Goal: Task Accomplishment & Management: Manage account settings

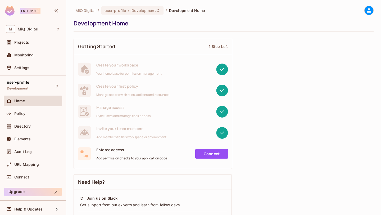
click at [210, 40] on div "Getting Started 1 Step Left" at bounding box center [153, 46] width 158 height 15
drag, startPoint x: 210, startPoint y: 40, endPoint x: 211, endPoint y: 43, distance: 2.8
click at [210, 41] on div "Getting Started 1 Step Left" at bounding box center [153, 46] width 158 height 15
click at [211, 45] on div "Getting Started 1 Step Left" at bounding box center [153, 46] width 158 height 15
click at [36, 83] on div "user-profile Development" at bounding box center [33, 86] width 58 height 15
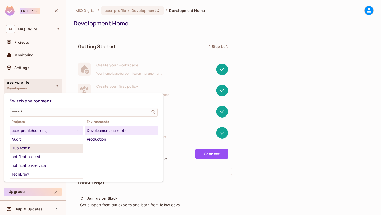
click at [38, 151] on li "Hub Admin" at bounding box center [46, 148] width 73 height 9
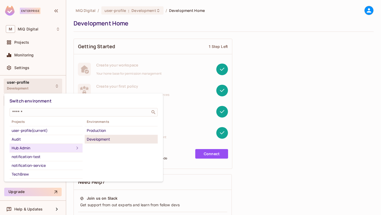
click at [104, 136] on div "Development" at bounding box center [121, 139] width 69 height 6
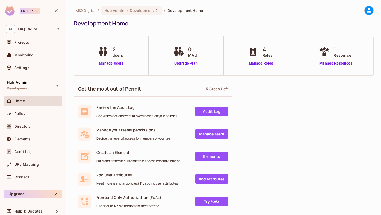
click at [363, 12] on div at bounding box center [366, 10] width 14 height 9
click at [369, 10] on icon at bounding box center [368, 10] width 4 height 4
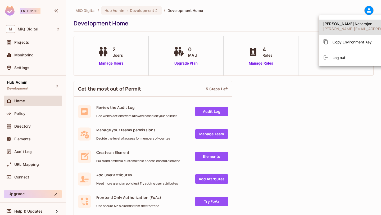
click at [358, 38] on div "Copy Environment Key" at bounding box center [347, 41] width 49 height 11
click at [24, 114] on div at bounding box center [190, 107] width 381 height 215
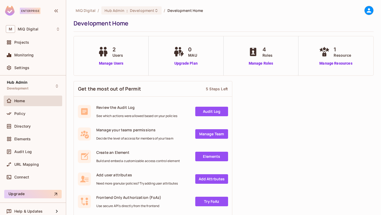
click at [24, 114] on div "Subash Natarajan subash.n@miqdigital.com Copy Environment Key Log out" at bounding box center [190, 107] width 381 height 215
click at [24, 114] on span "Policy" at bounding box center [19, 113] width 11 height 4
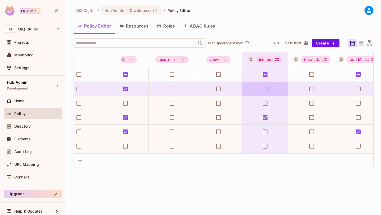
scroll to position [0, 100]
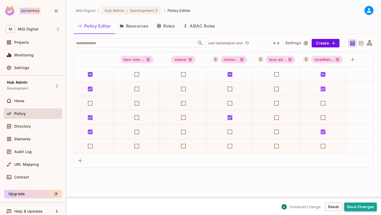
click at [363, 205] on button "Save Changes" at bounding box center [360, 206] width 33 height 8
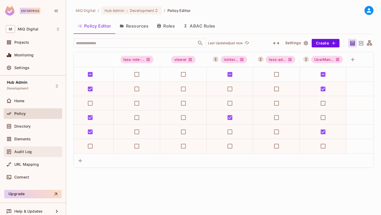
click at [29, 149] on span "Audit Log" at bounding box center [22, 151] width 17 height 4
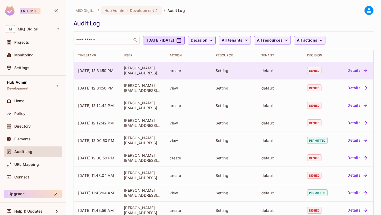
click at [354, 69] on button "Details" at bounding box center [357, 70] width 24 height 8
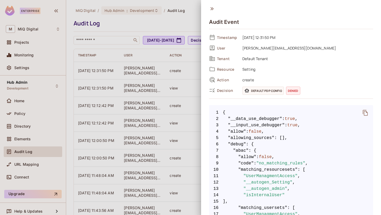
click at [113, 24] on div at bounding box center [190, 107] width 381 height 215
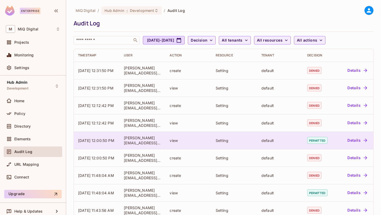
click at [362, 146] on td "Details" at bounding box center [354, 139] width 37 height 17
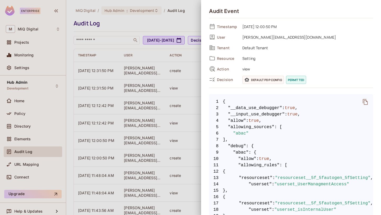
scroll to position [12, 0]
click at [117, 105] on div at bounding box center [190, 107] width 381 height 215
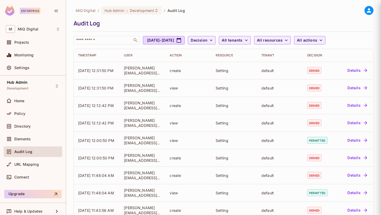
scroll to position [0, 0]
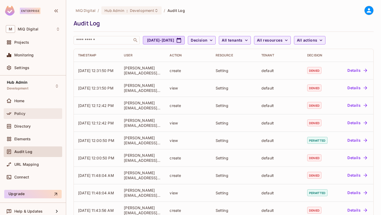
click at [34, 111] on div "Policy" at bounding box center [33, 113] width 54 height 6
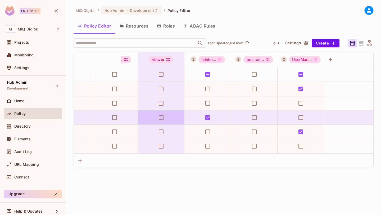
scroll to position [0, 124]
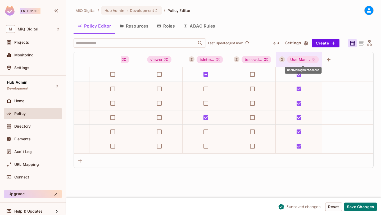
click at [318, 63] on div "UserManagmentAccess" at bounding box center [303, 68] width 37 height 10
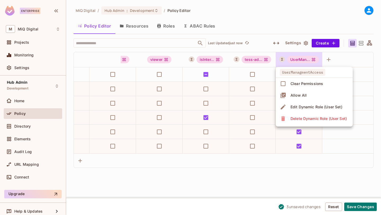
click at [307, 108] on div "Edit Dynamic Role (User Set)" at bounding box center [316, 106] width 52 height 5
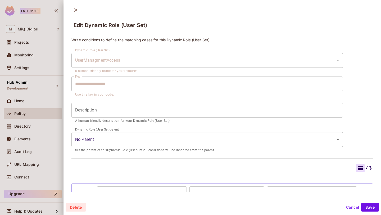
scroll to position [35, 0]
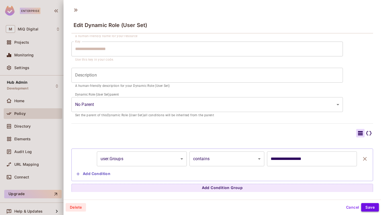
click at [370, 208] on button "Save" at bounding box center [370, 207] width 18 height 8
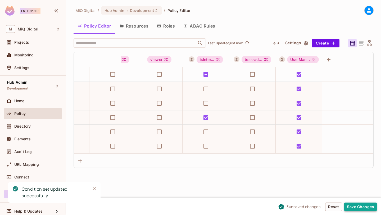
click at [362, 205] on button "Save Changes" at bounding box center [360, 206] width 33 height 8
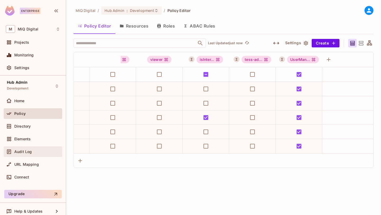
click at [29, 153] on span "Audit Log" at bounding box center [22, 151] width 17 height 4
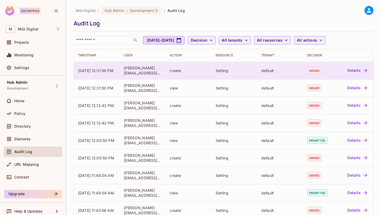
click at [356, 73] on button "Details" at bounding box center [357, 70] width 24 height 8
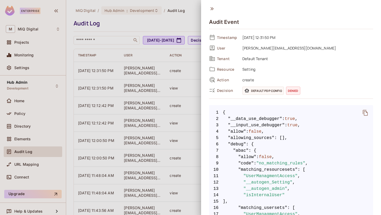
click at [143, 30] on div at bounding box center [190, 107] width 381 height 215
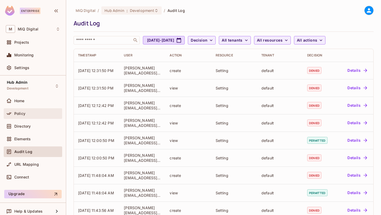
click at [40, 109] on div "Policy" at bounding box center [33, 113] width 58 height 11
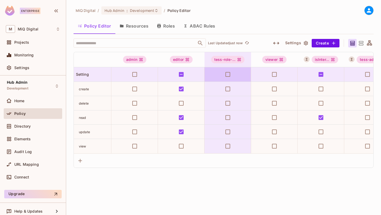
scroll to position [0, 11]
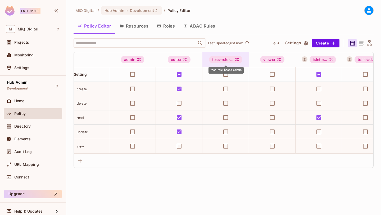
click at [234, 59] on div "tess-role-..." at bounding box center [225, 59] width 33 height 7
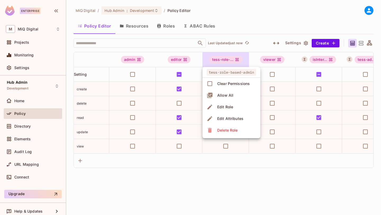
click at [228, 128] on div "Delete Role" at bounding box center [227, 129] width 20 height 5
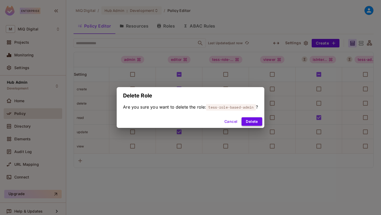
click at [252, 119] on button "Delete" at bounding box center [251, 121] width 20 height 8
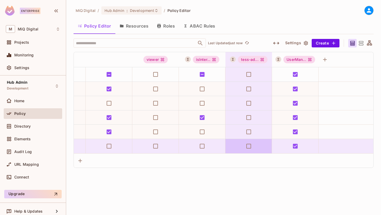
scroll to position [0, 86]
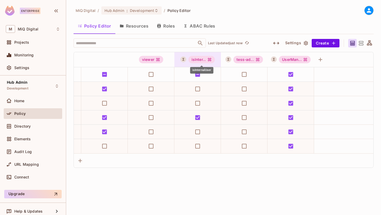
click at [210, 57] on icon "isInternalUser" at bounding box center [209, 59] width 4 height 4
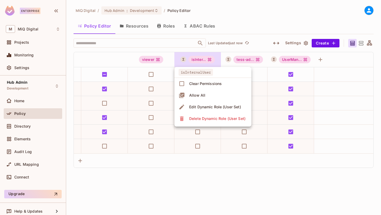
click at [204, 107] on div "Edit Dynamic Role (User Set)" at bounding box center [215, 106] width 52 height 5
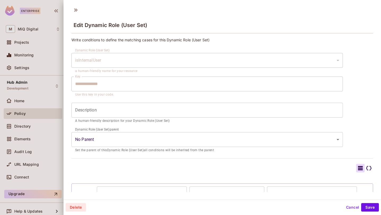
scroll to position [35, 0]
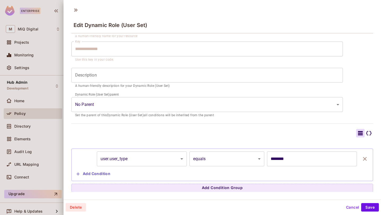
click at [349, 206] on button "Cancel" at bounding box center [352, 207] width 17 height 8
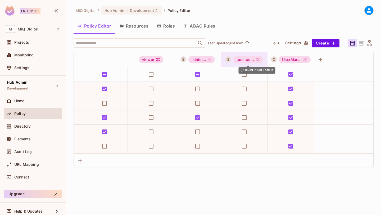
click at [259, 60] on icon "tess-admin" at bounding box center [257, 59] width 3 height 3
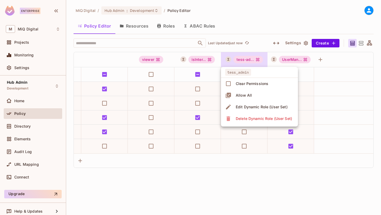
click at [263, 119] on div "Delete Dynamic Role (User Set)" at bounding box center [264, 118] width 56 height 5
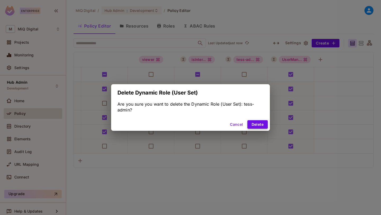
click at [255, 128] on button "Delete" at bounding box center [257, 124] width 20 height 8
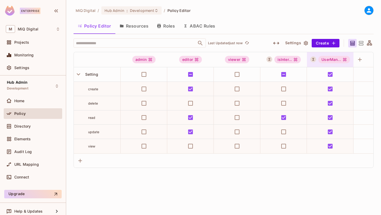
scroll to position [0, 39]
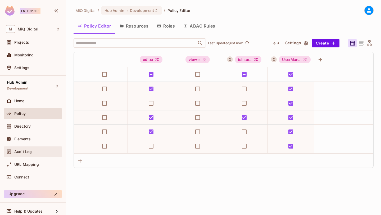
click at [30, 150] on span "Audit Log" at bounding box center [22, 151] width 17 height 4
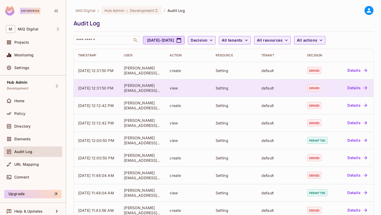
click at [359, 87] on button "Details" at bounding box center [357, 88] width 24 height 8
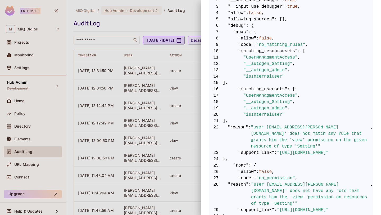
scroll to position [117, 0]
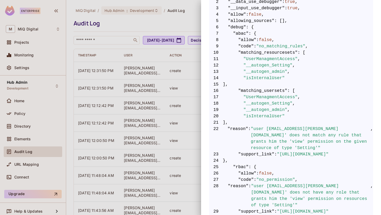
click at [274, 59] on span ""UserManagmentAccess"" at bounding box center [270, 59] width 54 height 6
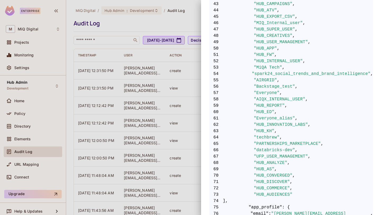
scroll to position [468, 0]
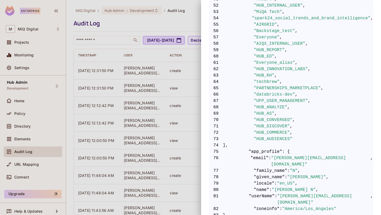
click at [284, 98] on span ""UFP_USER_MANAGEMENT"" at bounding box center [281, 101] width 54 height 6
copy span "UFP_USER_MANAGEMENT"
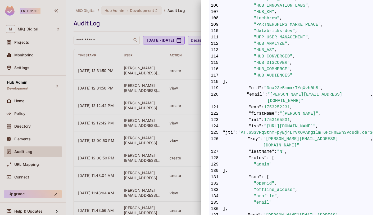
scroll to position [899, 0]
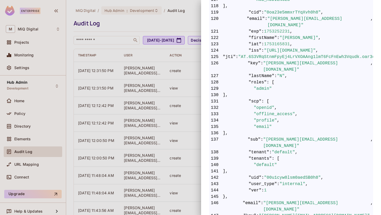
click at [131, 34] on div at bounding box center [190, 107] width 381 height 215
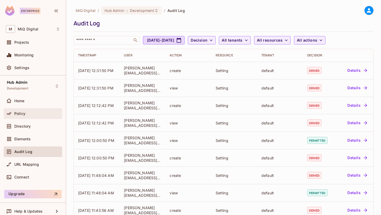
click at [45, 113] on div "Policy" at bounding box center [37, 113] width 46 height 4
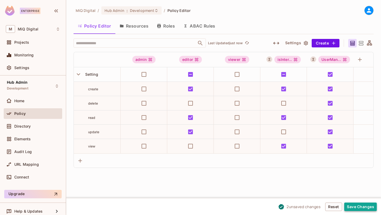
click at [360, 203] on button "Save Changes" at bounding box center [360, 206] width 33 height 8
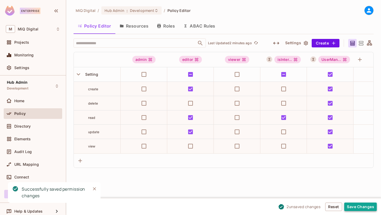
click at [361, 207] on button "Save Changes" at bounding box center [360, 206] width 33 height 8
click at [357, 205] on button "Save Changes" at bounding box center [360, 206] width 33 height 8
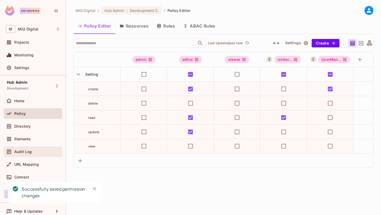
click at [34, 149] on div "Audit Log" at bounding box center [37, 151] width 46 height 4
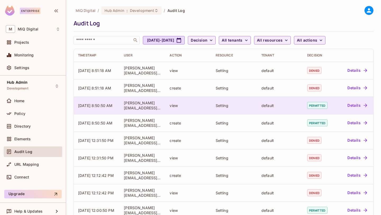
click at [357, 105] on button "Details" at bounding box center [357, 105] width 24 height 8
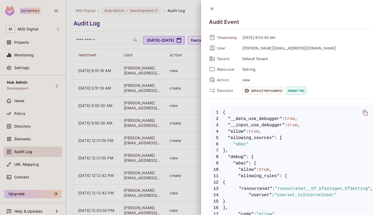
click at [210, 10] on icon at bounding box center [211, 8] width 3 height 3
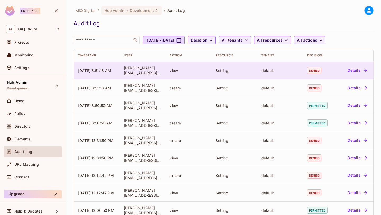
click at [355, 70] on button "Details" at bounding box center [357, 70] width 24 height 8
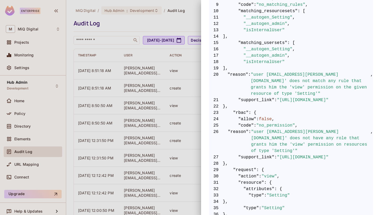
scroll to position [159, 0]
click at [174, 129] on div at bounding box center [190, 107] width 381 height 215
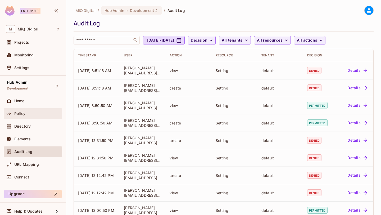
click at [26, 111] on div "Policy" at bounding box center [37, 113] width 46 height 4
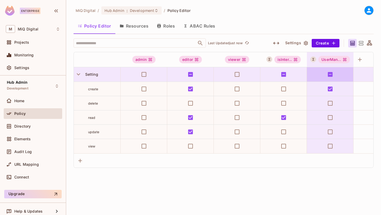
click at [342, 64] on div "UserMan..." at bounding box center [330, 59] width 47 height 15
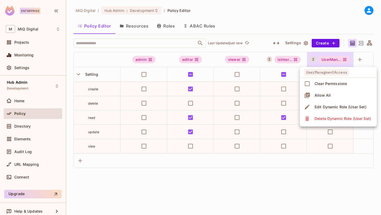
click at [333, 107] on div "Edit Dynamic Role (User Set)" at bounding box center [340, 106] width 52 height 5
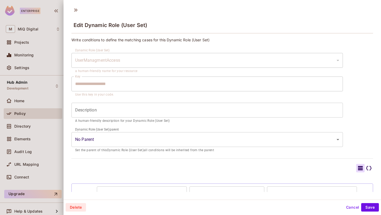
scroll to position [35, 0]
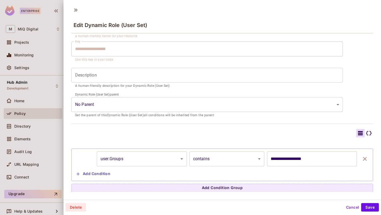
click at [177, 158] on body "**********" at bounding box center [190, 107] width 381 height 215
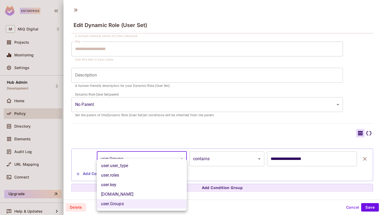
click at [205, 110] on div at bounding box center [190, 107] width 381 height 215
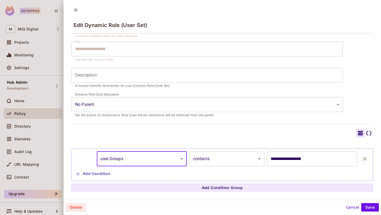
click at [167, 159] on body "**********" at bounding box center [190, 107] width 381 height 215
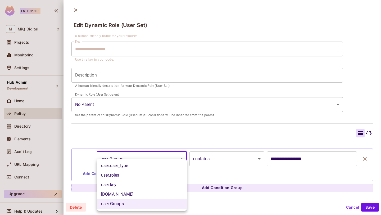
click at [167, 159] on ul "user.user_type user.roles user.key user.email user.Groups" at bounding box center [142, 185] width 90 height 52
click at [176, 136] on div at bounding box center [190, 107] width 381 height 215
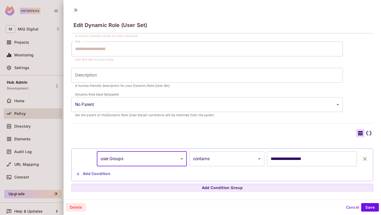
click at [350, 207] on button "Cancel" at bounding box center [352, 207] width 17 height 8
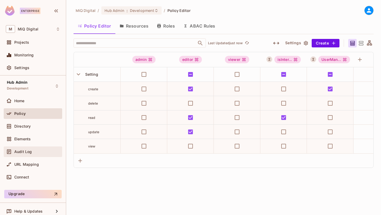
click at [30, 148] on div "Audit Log" at bounding box center [33, 151] width 58 height 11
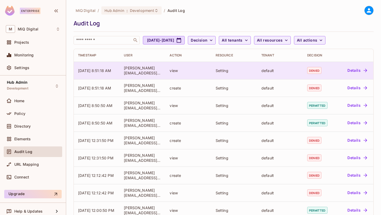
click at [352, 71] on button "Details" at bounding box center [357, 70] width 24 height 8
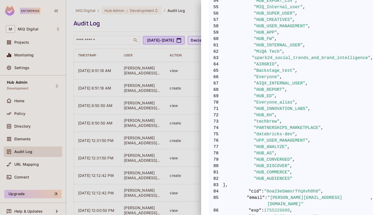
scroll to position [518, 0]
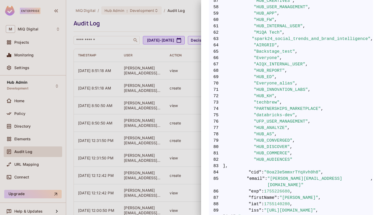
click at [285, 144] on span ""HUB_DISCOVER"" at bounding box center [272, 147] width 36 height 6
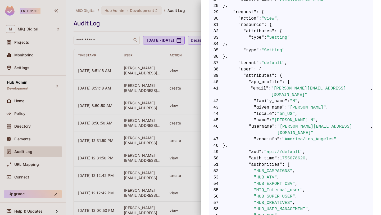
scroll to position [366, 0]
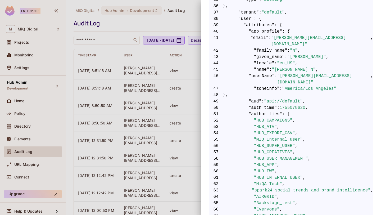
click at [273, 111] on span ""authorities"" at bounding box center [265, 114] width 34 height 6
copy span "authorities"
click at [94, 79] on div at bounding box center [190, 107] width 381 height 215
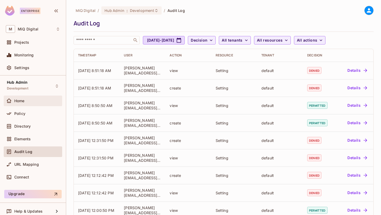
click at [24, 102] on span "Home" at bounding box center [19, 101] width 10 height 4
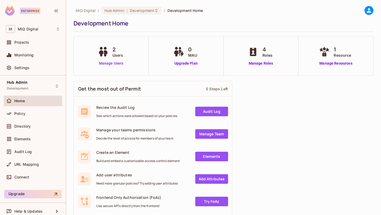
click at [112, 63] on link "Manage Users" at bounding box center [110, 64] width 29 height 6
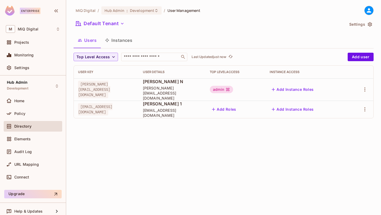
click at [38, 114] on div "Policy" at bounding box center [37, 113] width 46 height 4
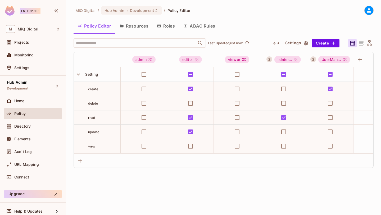
click at [172, 26] on button "Roles" at bounding box center [166, 25] width 26 height 13
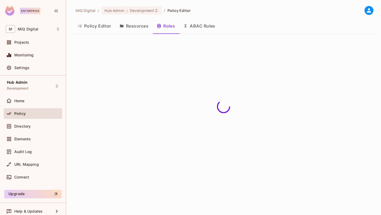
click at [202, 24] on button "ABAC Rules" at bounding box center [199, 25] width 40 height 13
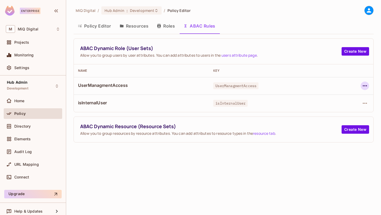
click at [363, 84] on icon "button" at bounding box center [364, 85] width 6 height 6
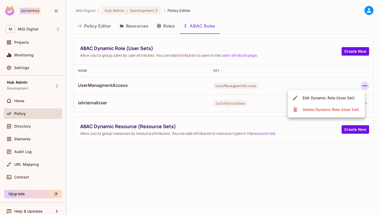
click at [346, 100] on div "Edit Dynamic Role (User Set)" at bounding box center [328, 97] width 52 height 5
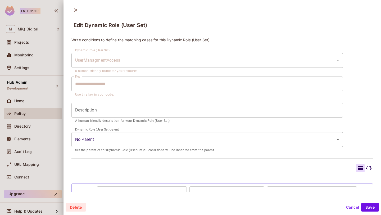
scroll to position [35, 0]
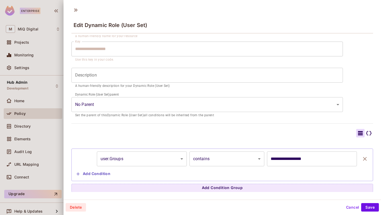
click at [137, 157] on body "**********" at bounding box center [190, 107] width 381 height 215
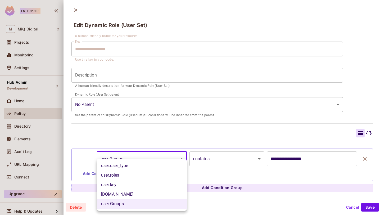
click at [83, 130] on div at bounding box center [190, 107] width 381 height 215
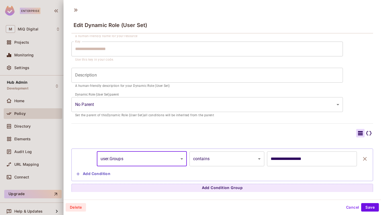
click at [125, 161] on body "**********" at bounding box center [190, 107] width 381 height 215
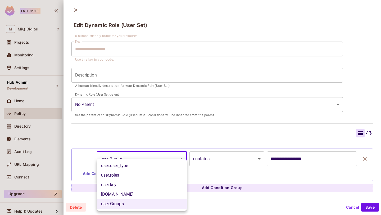
click at [127, 135] on div at bounding box center [190, 107] width 381 height 215
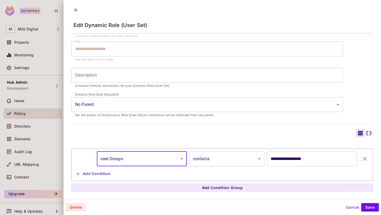
click at [38, 95] on div at bounding box center [190, 107] width 381 height 215
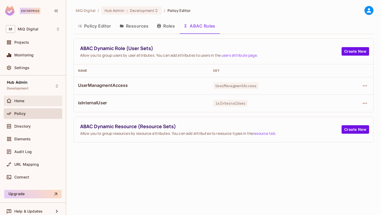
click at [36, 98] on div "Home" at bounding box center [33, 101] width 54 height 6
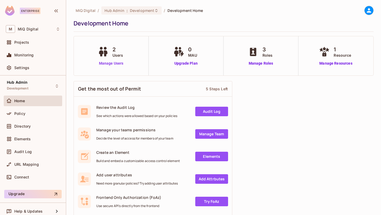
click at [118, 62] on link "Manage Users" at bounding box center [110, 64] width 29 height 6
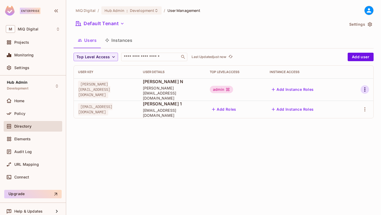
click at [366, 89] on icon "button" at bounding box center [364, 89] width 6 height 6
click at [357, 109] on div "Edit Attributes" at bounding box center [346, 110] width 26 height 5
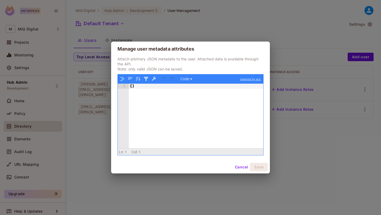
click at [240, 170] on button "Cancel" at bounding box center [241, 167] width 17 height 8
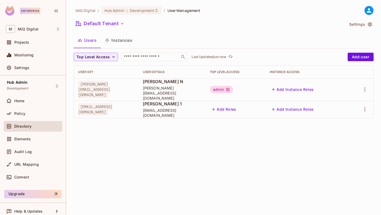
click at [122, 40] on button "Instances" at bounding box center [119, 40] width 36 height 13
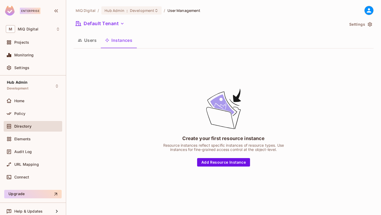
click at [369, 24] on icon "button" at bounding box center [369, 24] width 4 height 4
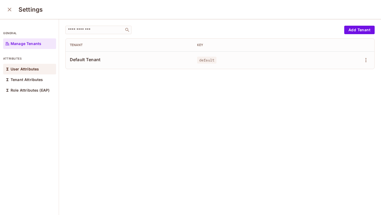
click at [21, 67] on p "User Attributes" at bounding box center [25, 69] width 28 height 4
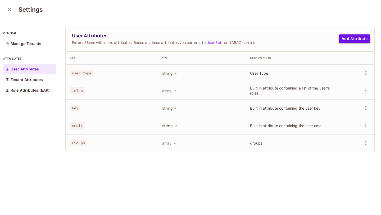
click at [362, 38] on button "Add Attribute" at bounding box center [354, 38] width 31 height 8
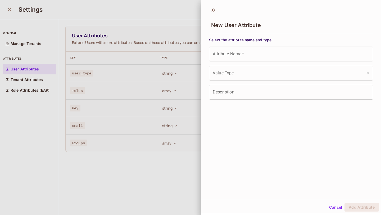
click at [267, 55] on input "Attribute Name   *" at bounding box center [291, 54] width 164 height 15
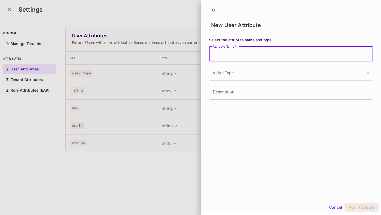
paste input "**********"
type input "**********"
click at [239, 70] on body "**********" at bounding box center [190, 107] width 381 height 215
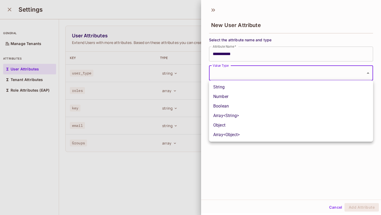
click at [244, 114] on li "Array<String>" at bounding box center [291, 116] width 164 height 10
type input "*****"
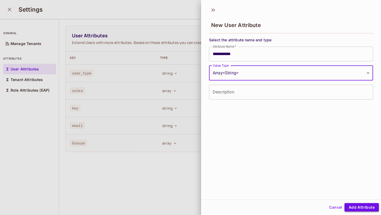
click at [362, 207] on button "Add Attribute" at bounding box center [361, 207] width 34 height 8
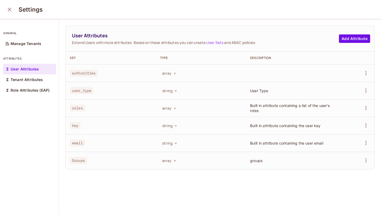
click at [4, 8] on button "close" at bounding box center [9, 9] width 11 height 11
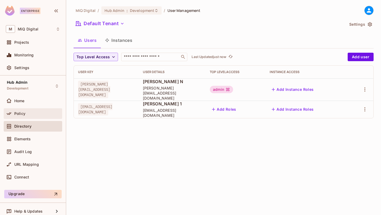
click at [33, 109] on div "Policy" at bounding box center [33, 113] width 58 height 11
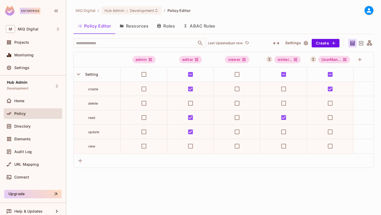
click at [208, 24] on button "ABAC Rules" at bounding box center [199, 25] width 40 height 13
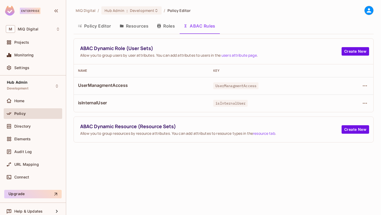
click at [138, 25] on button "Resources" at bounding box center [133, 25] width 37 height 13
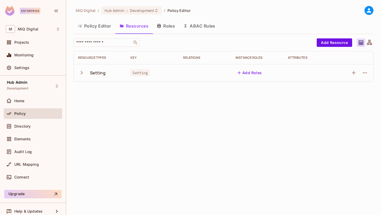
click at [171, 31] on button "Roles" at bounding box center [166, 25] width 26 height 13
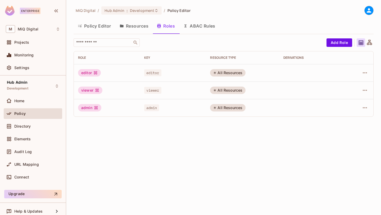
click at [137, 25] on button "Resources" at bounding box center [133, 25] width 37 height 13
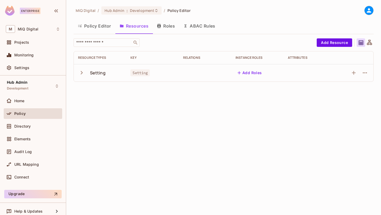
click at [98, 26] on button "Policy Editor" at bounding box center [94, 25] width 42 height 13
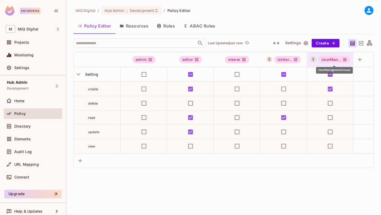
click at [342, 59] on div "UserMan..." at bounding box center [334, 59] width 32 height 7
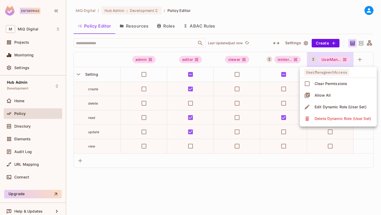
click at [329, 105] on div "Edit Dynamic Role (User Set)" at bounding box center [340, 106] width 52 height 5
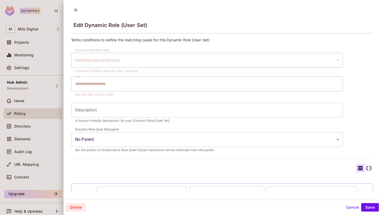
scroll to position [35, 0]
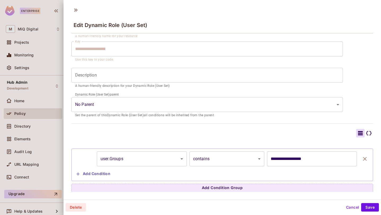
click at [120, 155] on body "**********" at bounding box center [190, 107] width 381 height 215
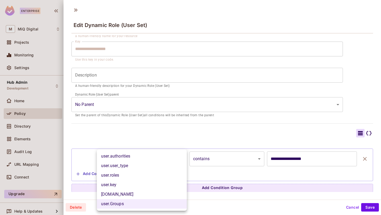
click at [127, 154] on li "user.authorities" at bounding box center [142, 156] width 90 height 10
type input "**********"
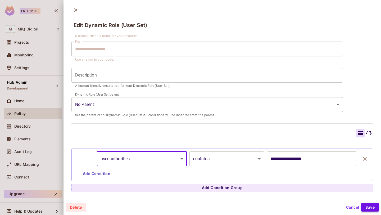
click at [364, 206] on button "Save" at bounding box center [370, 207] width 18 height 8
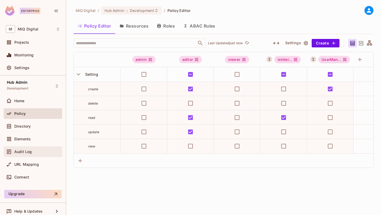
click at [27, 148] on div "Audit Log" at bounding box center [33, 151] width 58 height 11
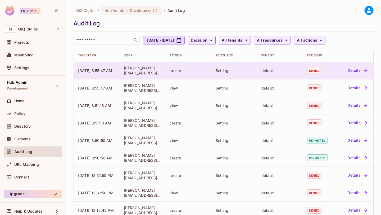
click at [357, 69] on button "Details" at bounding box center [357, 70] width 24 height 8
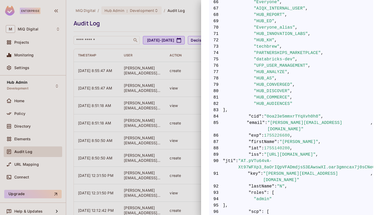
scroll to position [663, 0]
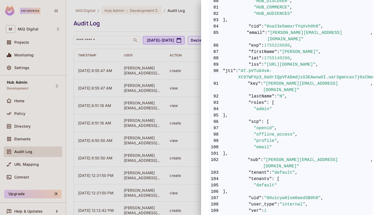
click at [270, 201] on span ""user_type"" at bounding box center [262, 204] width 28 height 6
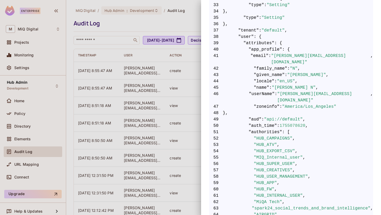
scroll to position [348, 0]
click at [263, 129] on span ""authorities"" at bounding box center [265, 132] width 34 height 6
click at [264, 129] on span ""authorities"" at bounding box center [265, 132] width 34 height 6
copy span "authorities"
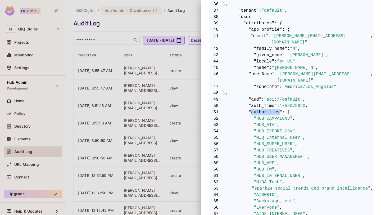
scroll to position [370, 0]
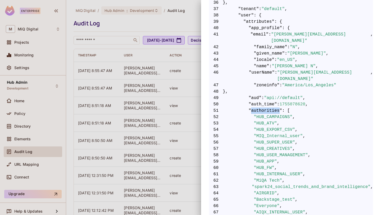
click at [181, 28] on div at bounding box center [190, 107] width 381 height 215
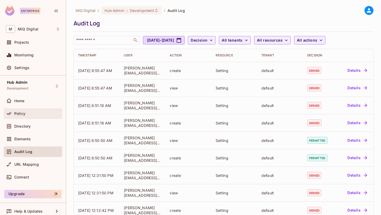
click at [44, 118] on div "Policy" at bounding box center [33, 113] width 58 height 11
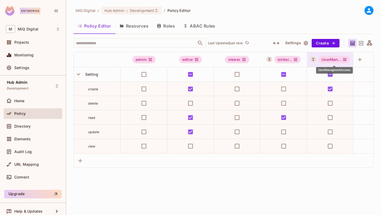
click at [341, 58] on div "UserMan..." at bounding box center [334, 59] width 32 height 7
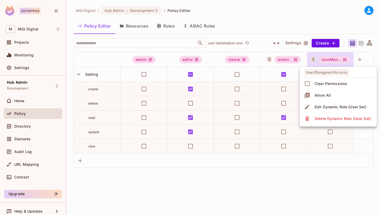
click at [343, 111] on li "Edit Dynamic Role (User Set)" at bounding box center [338, 107] width 77 height 12
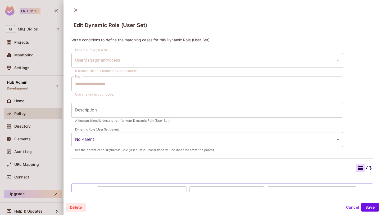
click at [343, 111] on div "**********" at bounding box center [221, 132] width 301 height 190
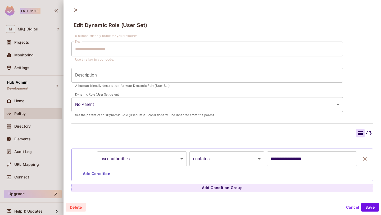
click at [146, 157] on body "**********" at bounding box center [190, 107] width 381 height 215
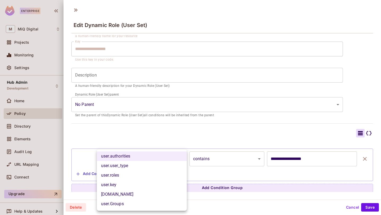
click at [146, 157] on li "user.authorities" at bounding box center [142, 156] width 90 height 10
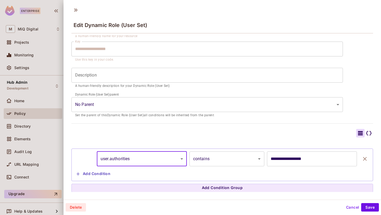
click at [291, 160] on input "**********" at bounding box center [312, 158] width 90 height 15
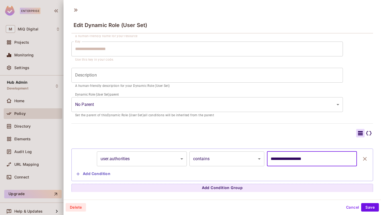
click at [291, 160] on input "**********" at bounding box center [312, 158] width 90 height 15
click at [53, 98] on div at bounding box center [190, 107] width 381 height 215
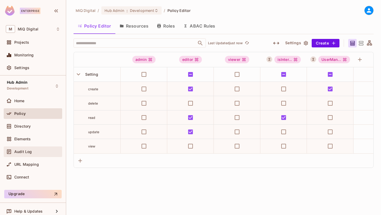
click at [29, 151] on span "Audit Log" at bounding box center [22, 151] width 17 height 4
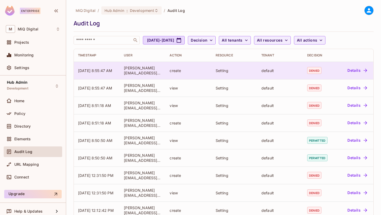
click at [352, 70] on button "Details" at bounding box center [357, 70] width 24 height 8
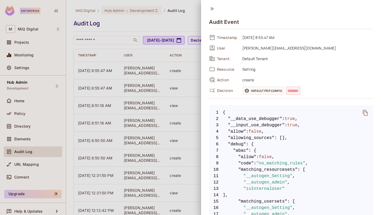
click at [284, 133] on span "4 "allow" : false ," at bounding box center [291, 131] width 164 height 6
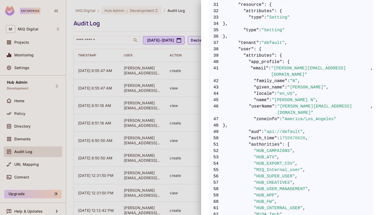
scroll to position [323, 0]
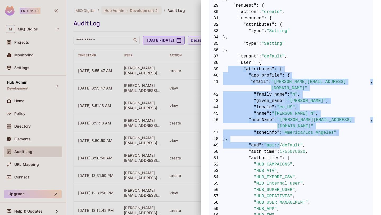
drag, startPoint x: 228, startPoint y: 63, endPoint x: 283, endPoint y: 126, distance: 83.4
click at [283, 126] on code "1 { 2 "__data_use_debugger" : true , 3 "__input_use_debugger" : true , 4 "allow…" at bounding box center [291, 202] width 164 height 831
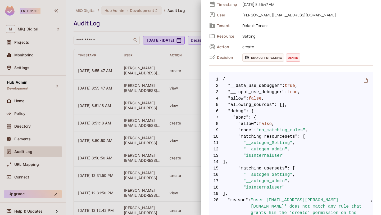
scroll to position [32, 0]
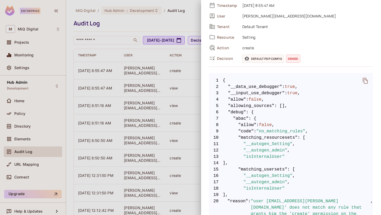
click at [364, 79] on icon "delete" at bounding box center [364, 81] width 5 height 6
click at [143, 66] on div at bounding box center [190, 107] width 381 height 215
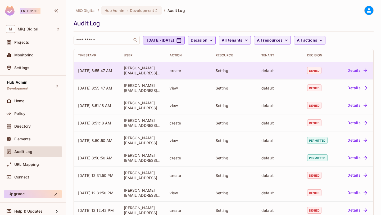
click at [352, 72] on button "Details" at bounding box center [357, 70] width 24 height 8
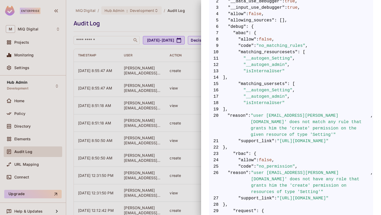
scroll to position [118, 0]
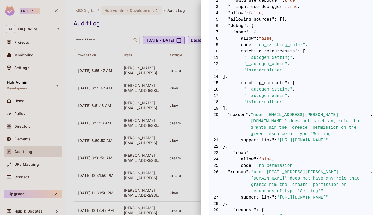
click at [153, 102] on div at bounding box center [190, 107] width 381 height 215
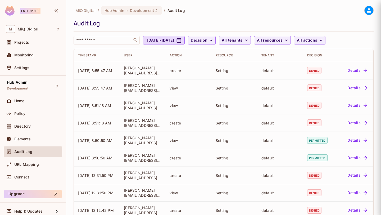
scroll to position [0, 0]
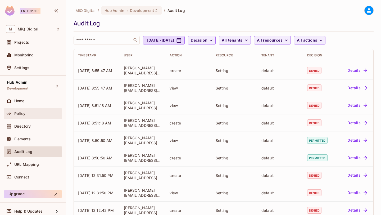
click at [29, 118] on div "Policy" at bounding box center [33, 113] width 58 height 11
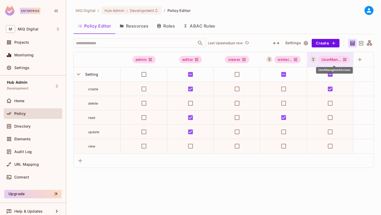
click at [344, 61] on icon "UserManagmentAccess" at bounding box center [344, 59] width 4 height 4
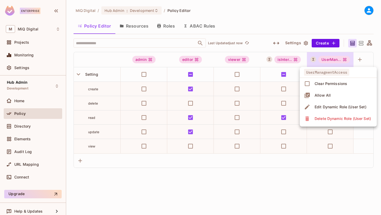
click at [354, 118] on div "Delete Dynamic Role (User Set)" at bounding box center [342, 118] width 56 height 5
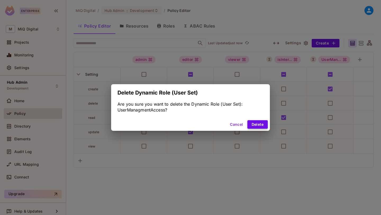
click at [250, 121] on button "Delete" at bounding box center [257, 124] width 20 height 8
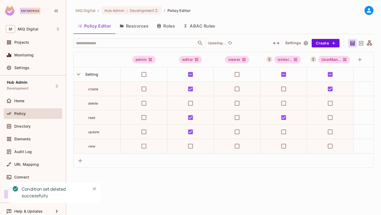
click at [173, 26] on button "Roles" at bounding box center [166, 25] width 26 height 13
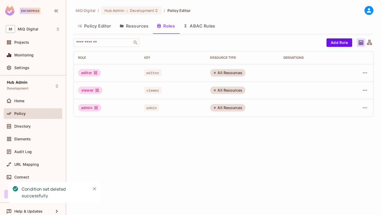
click at [207, 29] on button "ABAC Rules" at bounding box center [199, 25] width 40 height 13
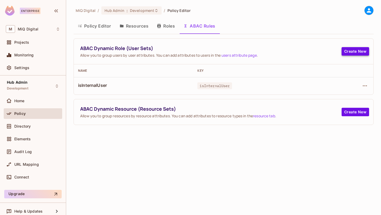
click at [353, 51] on button "Create New" at bounding box center [354, 51] width 27 height 8
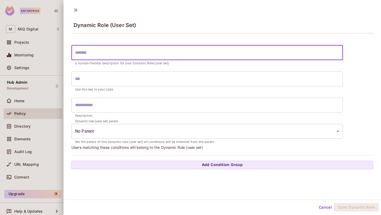
click at [155, 51] on input "text" at bounding box center [206, 52] width 271 height 15
type input "*"
type input "**"
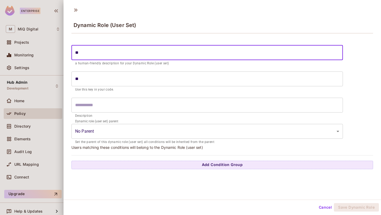
type input "*"
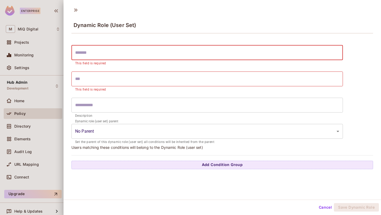
type input "*"
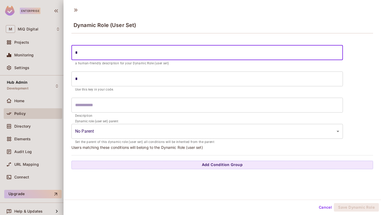
type input "**"
type input "***"
type input "*****"
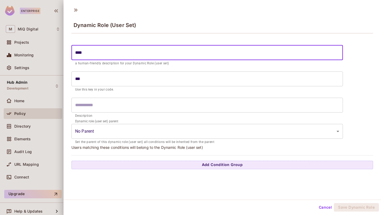
type input "*****"
type input "******"
type input "*******"
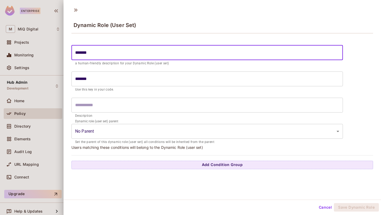
type input "********"
type input "**********"
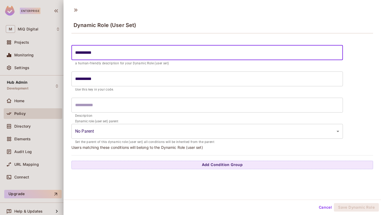
type input "**********"
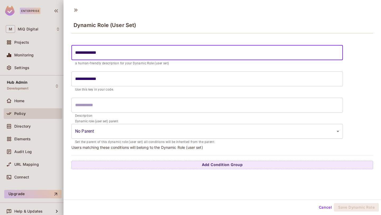
type input "**********"
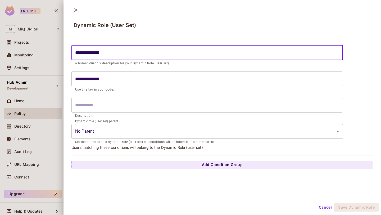
type input "**********"
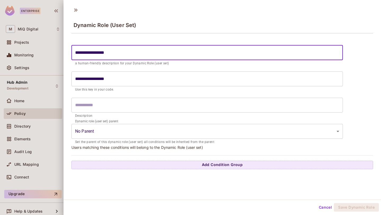
type input "**********"
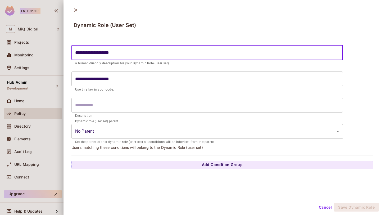
type input "**********"
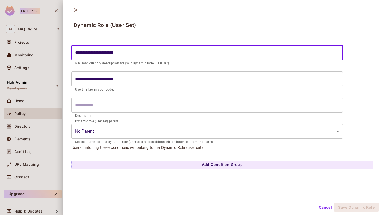
type input "**********"
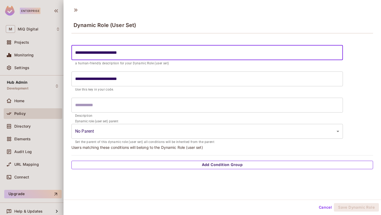
type input "**********"
click at [207, 167] on button "Add Condition Group" at bounding box center [221, 164] width 301 height 8
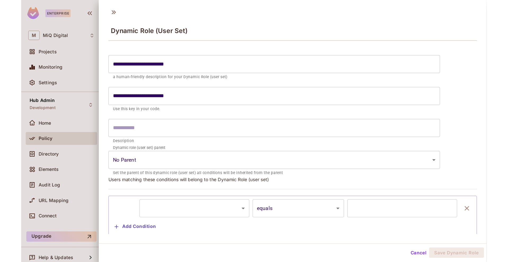
scroll to position [12, 0]
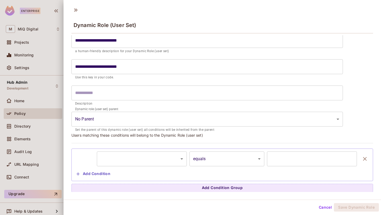
click at [177, 158] on body "**********" at bounding box center [190, 107] width 381 height 215
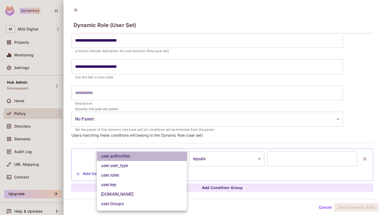
click at [170, 155] on li "user.authorities" at bounding box center [142, 156] width 90 height 10
type input "**********"
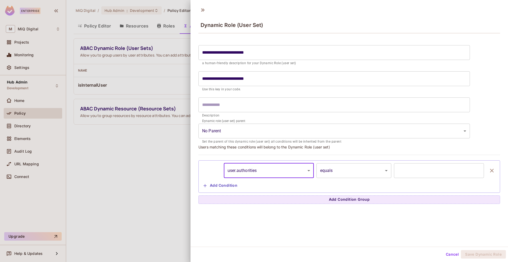
scroll to position [0, 0]
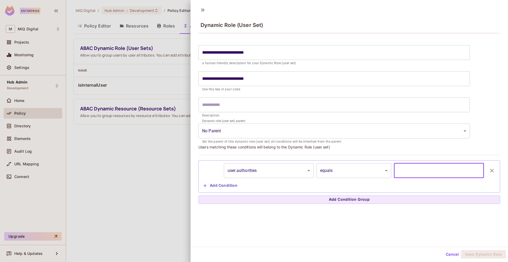
click at [380, 164] on input "text" at bounding box center [439, 170] width 90 height 15
click at [208, 79] on input "**********" at bounding box center [333, 78] width 271 height 15
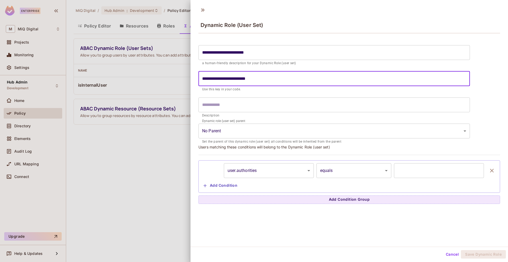
type input "**********"
click at [206, 54] on input "**********" at bounding box center [333, 52] width 271 height 15
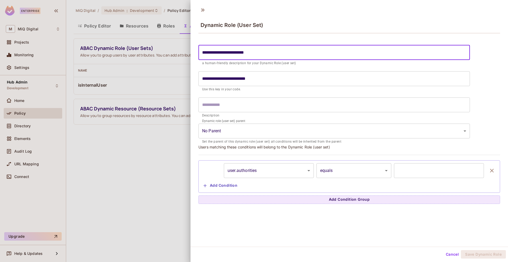
click at [206, 54] on input "**********" at bounding box center [333, 52] width 271 height 15
click at [208, 54] on input "**********" at bounding box center [333, 52] width 271 height 15
type input "**********"
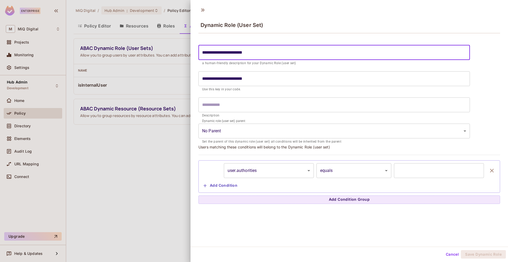
type input "**********"
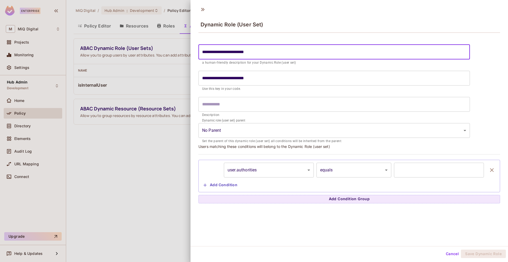
scroll to position [1, 0]
type input "**********"
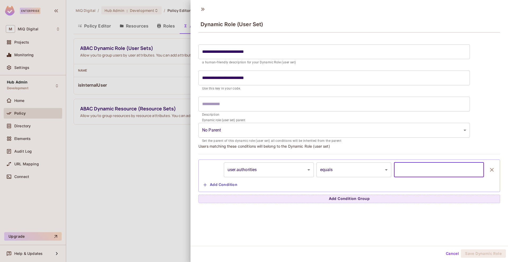
click at [380, 170] on input "text" at bounding box center [439, 170] width 90 height 15
paste input "**********"
type input "**********"
click at [362, 173] on body "**********" at bounding box center [254, 131] width 508 height 262
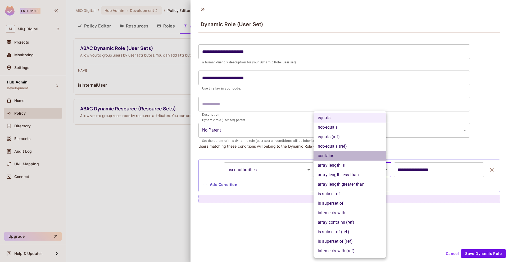
click at [335, 155] on li "contains" at bounding box center [349, 156] width 73 height 10
type input "**********"
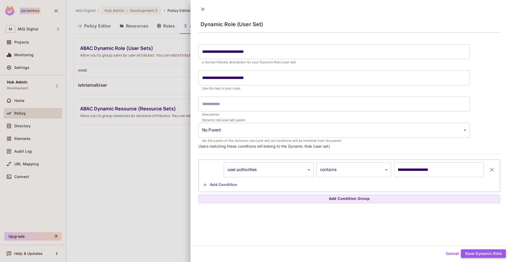
click at [380, 214] on button "Save Dynamic Role" at bounding box center [483, 254] width 45 height 8
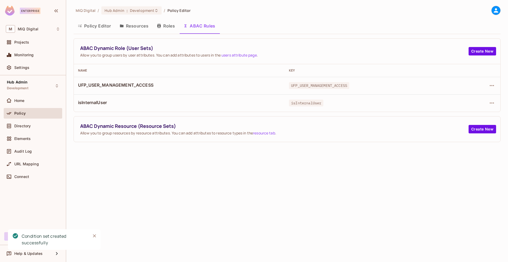
click at [31, 113] on div "Policy" at bounding box center [37, 113] width 46 height 4
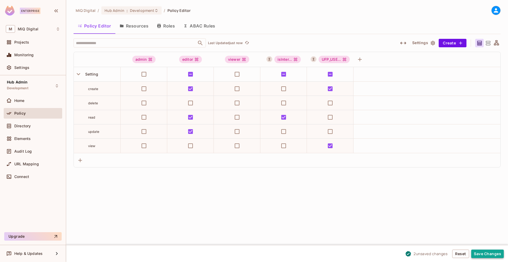
click at [380, 214] on button "Save Changes" at bounding box center [487, 254] width 33 height 8
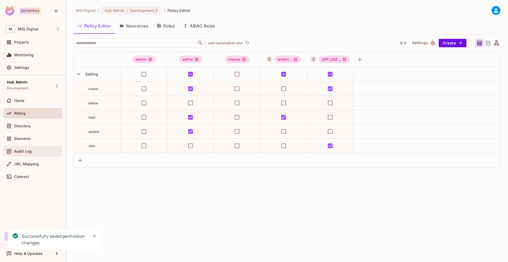
click at [45, 153] on div "Audit Log" at bounding box center [37, 151] width 46 height 4
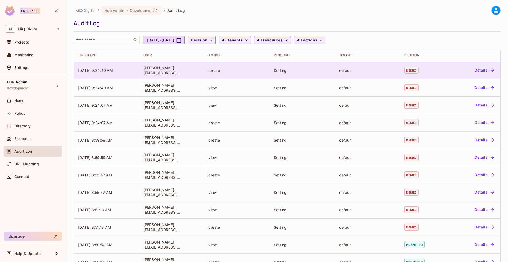
click at [476, 68] on button "Details" at bounding box center [484, 70] width 24 height 8
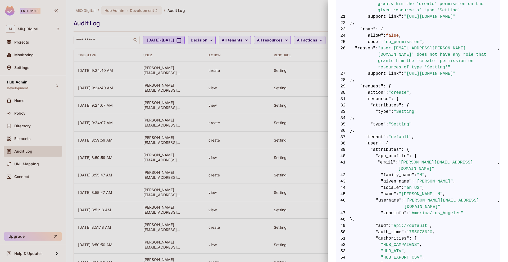
scroll to position [265, 0]
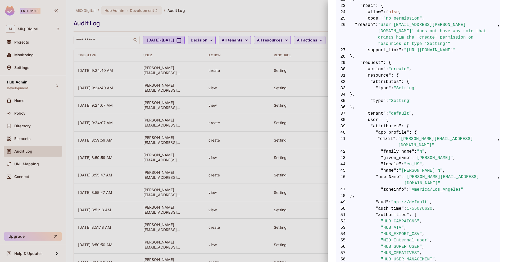
click at [389, 212] on span ""authorities"" at bounding box center [392, 215] width 34 height 6
copy span "authorities"
click at [284, 77] on div at bounding box center [254, 131] width 508 height 262
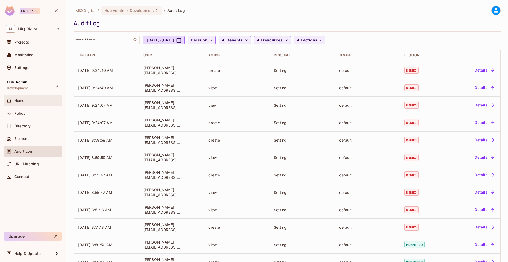
click at [14, 99] on span "Home" at bounding box center [19, 101] width 10 height 4
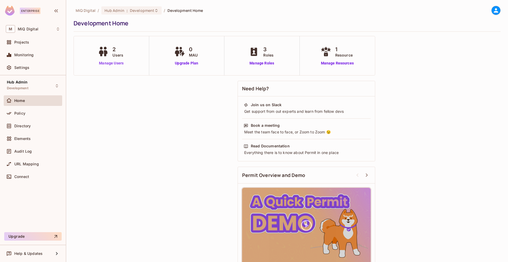
click at [115, 62] on link "Manage Users" at bounding box center [110, 64] width 29 height 6
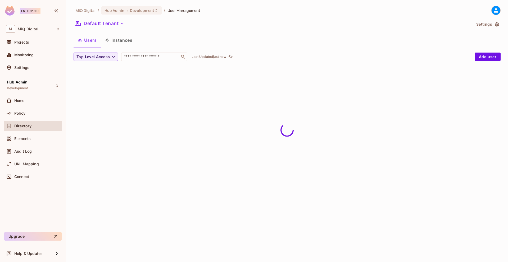
click at [482, 26] on button "Settings" at bounding box center [487, 24] width 26 height 8
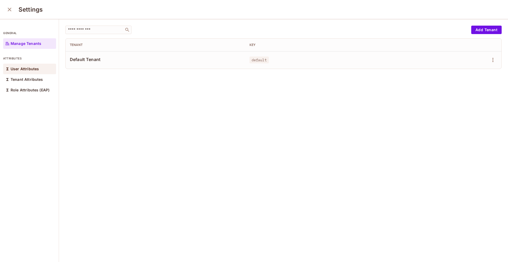
click at [38, 73] on div "User Attributes" at bounding box center [29, 69] width 53 height 11
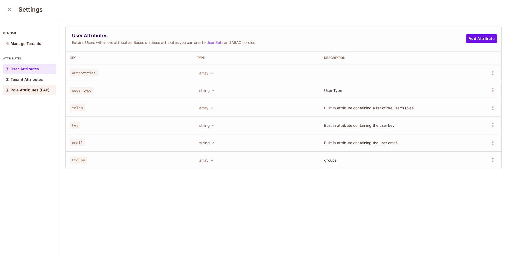
click at [40, 93] on div "Role Attributes (EAP)" at bounding box center [29, 90] width 53 height 11
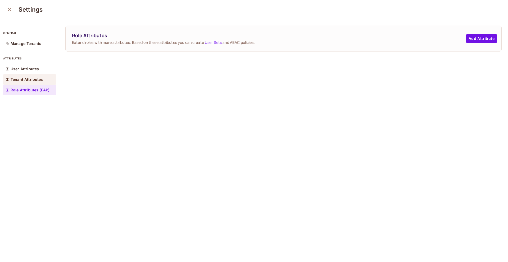
click at [39, 77] on div "Tenant Attributes" at bounding box center [29, 79] width 53 height 11
click at [41, 71] on div "User Attributes" at bounding box center [29, 69] width 53 height 11
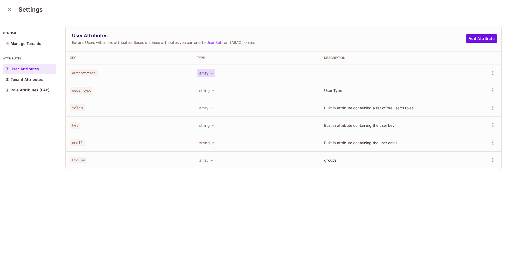
click at [204, 72] on button "array" at bounding box center [206, 73] width 18 height 8
click at [86, 73] on div at bounding box center [254, 131] width 508 height 262
click at [86, 73] on span "authorities" at bounding box center [84, 73] width 28 height 7
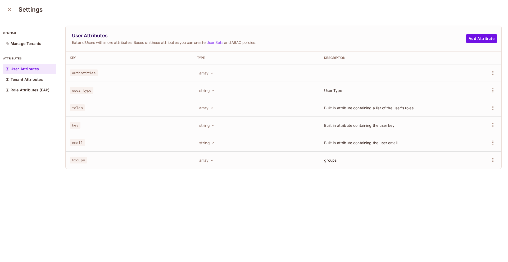
click at [76, 97] on td "user_type" at bounding box center [129, 90] width 127 height 17
click at [78, 93] on span "user_type" at bounding box center [82, 90] width 24 height 7
click at [12, 12] on icon "close" at bounding box center [9, 9] width 6 height 6
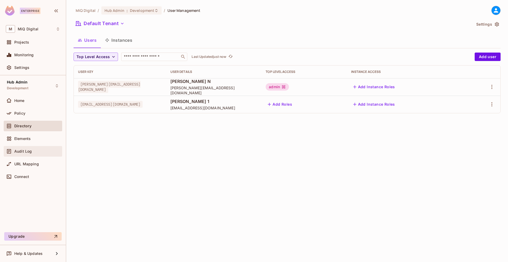
click at [34, 151] on div "Audit Log" at bounding box center [37, 151] width 46 height 4
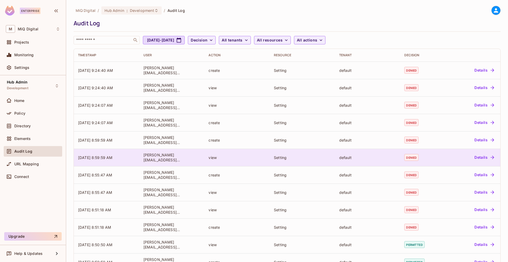
scroll to position [86, 0]
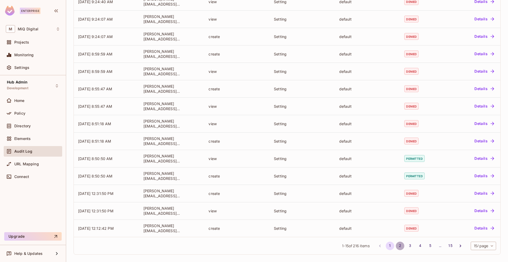
click at [395, 247] on button "2" at bounding box center [399, 246] width 8 height 8
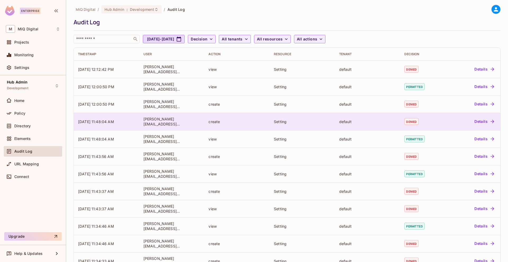
scroll to position [83, 0]
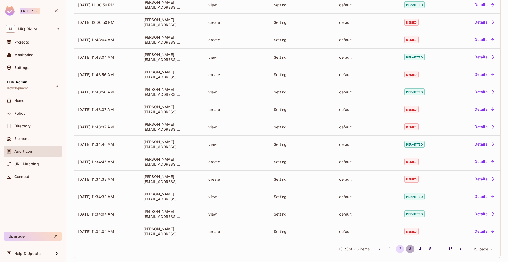
click at [406, 252] on button "3" at bounding box center [410, 249] width 8 height 8
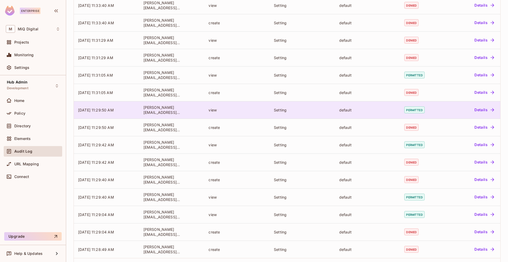
scroll to position [86, 0]
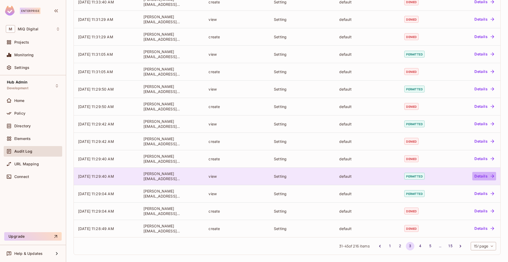
click at [478, 177] on button "Details" at bounding box center [484, 176] width 24 height 8
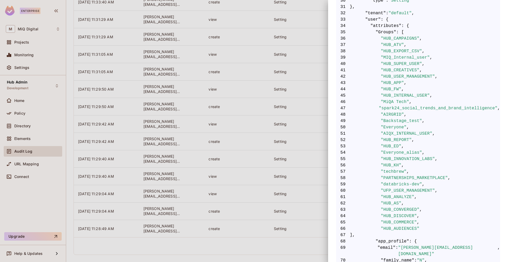
scroll to position [465, 0]
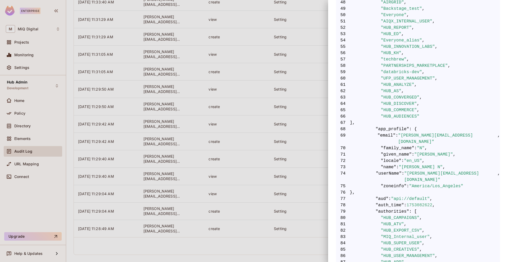
click at [391, 209] on span ""authorities"" at bounding box center [392, 212] width 34 height 6
copy span "authorities"
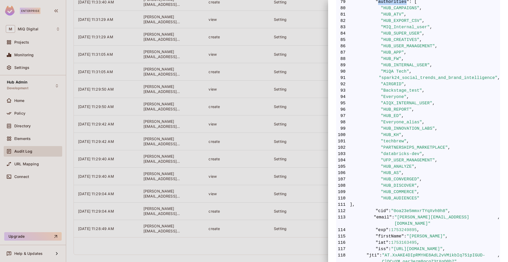
scroll to position [667, 0]
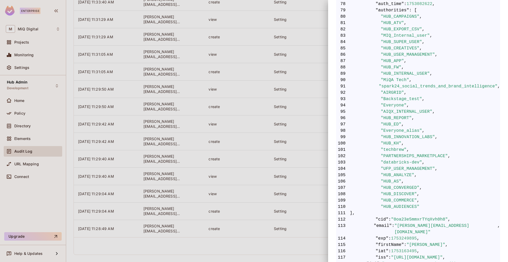
click at [411, 166] on span ""UFP_USER_MANAGEMENT"" at bounding box center [407, 169] width 54 height 6
copy span "UFP_USER_MANAGEMENT"
drag, startPoint x: 15, startPoint y: 117, endPoint x: 15, endPoint y: 112, distance: 5.3
click at [15, 112] on div at bounding box center [254, 131] width 508 height 262
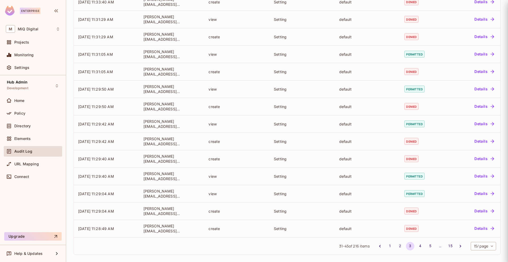
scroll to position [0, 0]
click at [19, 114] on span "Policy" at bounding box center [19, 113] width 11 height 4
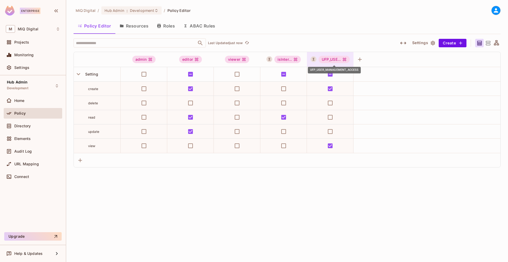
click at [326, 58] on div "UFP_USE..." at bounding box center [333, 59] width 31 height 7
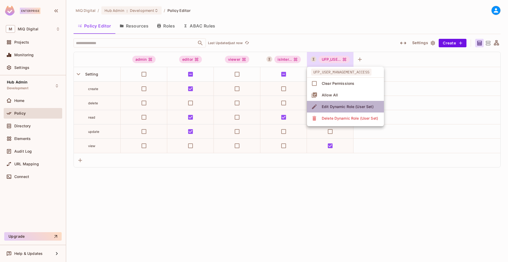
click at [345, 105] on div "Edit Dynamic Role (User Set)" at bounding box center [347, 106] width 52 height 5
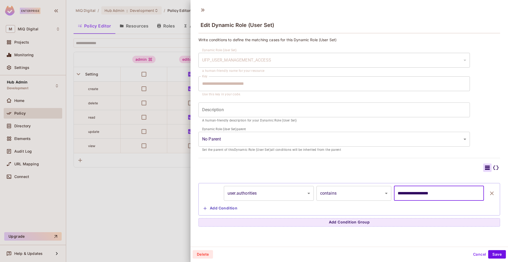
click at [412, 196] on input "**********" at bounding box center [439, 193] width 90 height 15
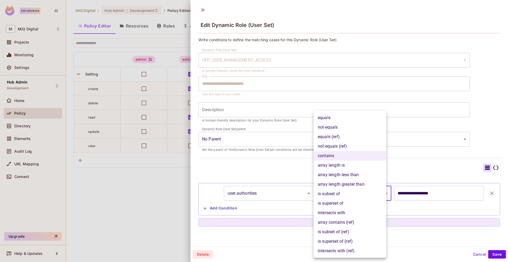
click at [358, 195] on body "**********" at bounding box center [254, 131] width 508 height 262
click at [402, 192] on div at bounding box center [254, 131] width 508 height 262
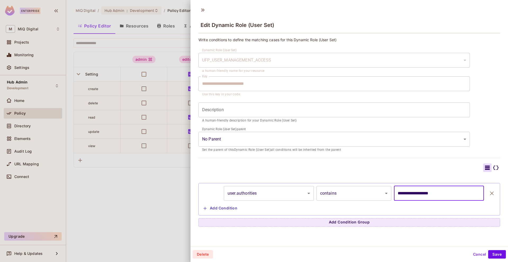
click at [402, 192] on input "**********" at bounding box center [439, 193] width 90 height 15
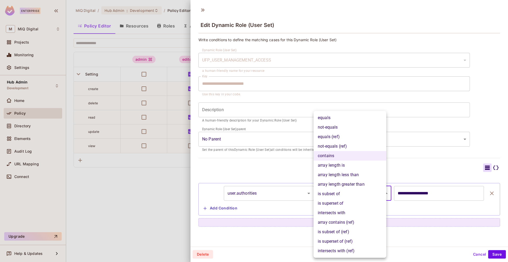
click at [335, 193] on body "**********" at bounding box center [254, 131] width 508 height 262
click at [422, 209] on div at bounding box center [254, 131] width 508 height 262
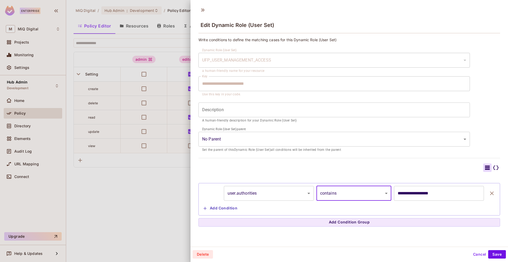
scroll to position [1, 0]
click at [493, 255] on button "Save" at bounding box center [497, 254] width 18 height 8
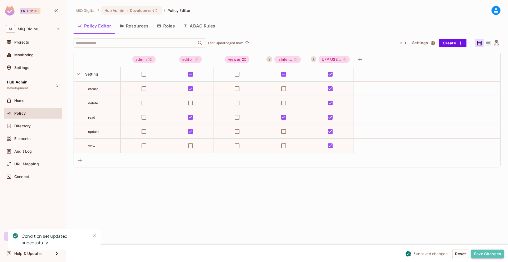
click at [488, 258] on button "Save Changes" at bounding box center [487, 254] width 33 height 8
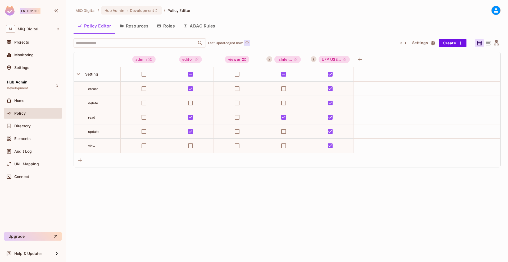
click at [248, 42] on icon "refresh" at bounding box center [247, 42] width 4 height 4
click at [346, 63] on div "UFP_USE..." at bounding box center [333, 59] width 31 height 7
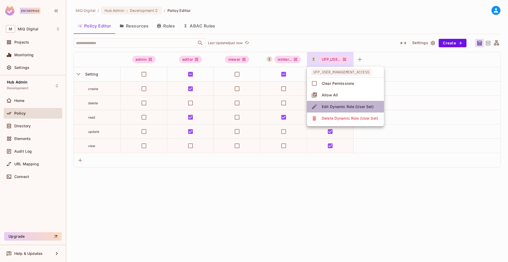
click at [328, 105] on div "Edit Dynamic Role (User Set)" at bounding box center [347, 106] width 52 height 5
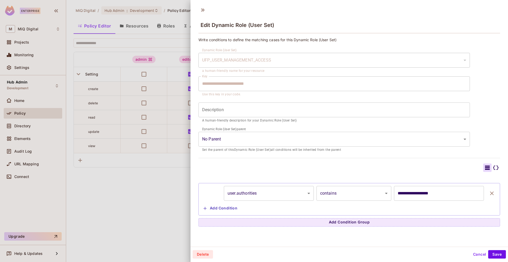
click at [257, 196] on body "**********" at bounding box center [254, 131] width 508 height 262
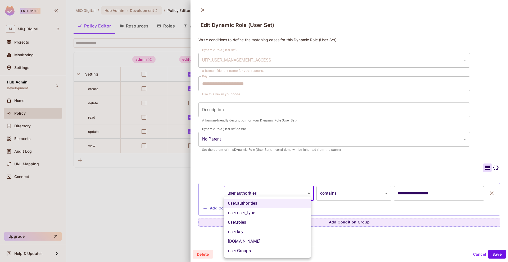
click at [183, 173] on div at bounding box center [254, 131] width 508 height 262
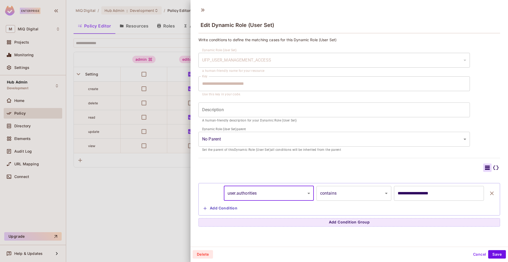
click at [155, 177] on div at bounding box center [254, 131] width 508 height 262
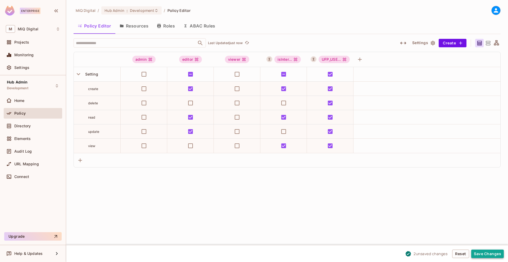
click at [489, 251] on button "Save Changes" at bounding box center [487, 254] width 33 height 8
click at [17, 152] on span "Audit Log" at bounding box center [22, 151] width 17 height 4
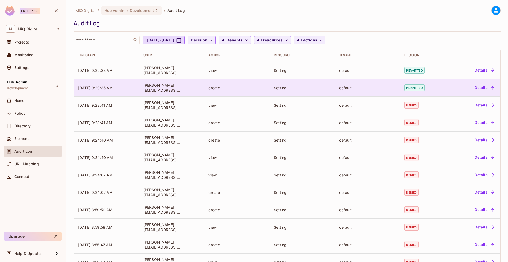
click at [476, 84] on button "Details" at bounding box center [484, 88] width 24 height 8
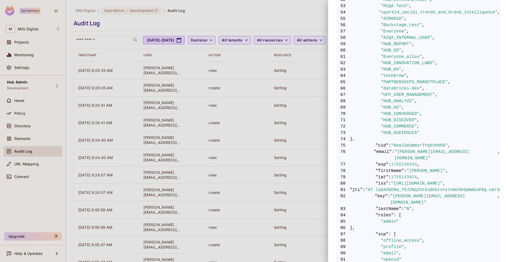
scroll to position [352, 0]
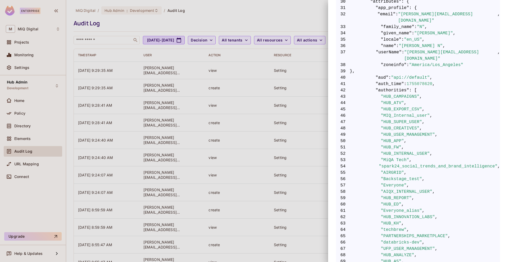
click at [397, 87] on span ""authorities"" at bounding box center [392, 90] width 34 height 6
copy span "authorities"
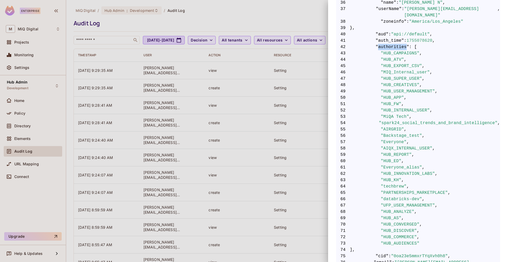
scroll to position [405, 0]
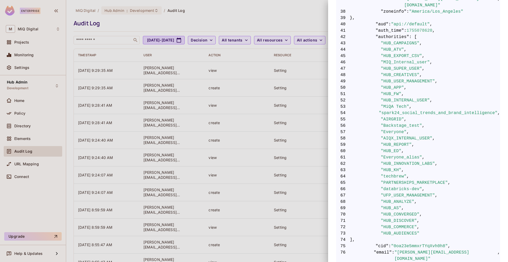
click at [395, 173] on span ""techbrew"" at bounding box center [393, 176] width 26 height 6
copy span "techbrew"
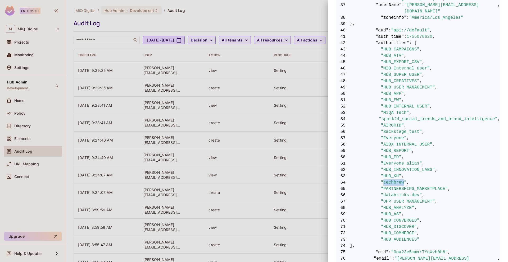
scroll to position [392, 0]
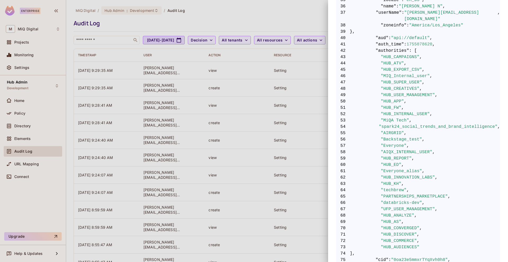
click at [398, 54] on span ""HUB_CAMPAIGNS"" at bounding box center [399, 57] width 39 height 6
click at [396, 48] on span ""authorities"" at bounding box center [392, 51] width 34 height 6
copy span "authorities"
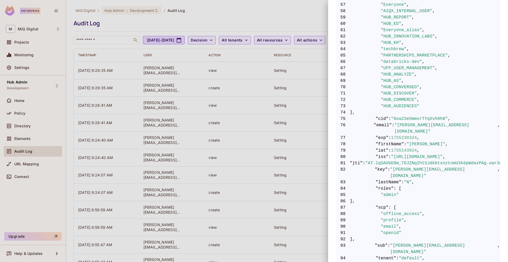
scroll to position [533, 0]
click at [287, 30] on div at bounding box center [254, 131] width 508 height 262
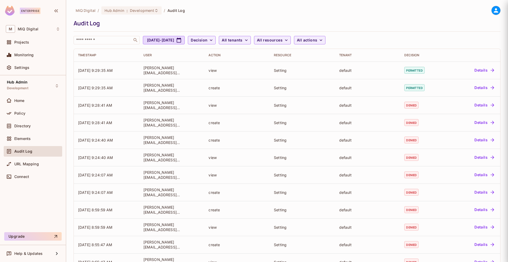
scroll to position [0, 0]
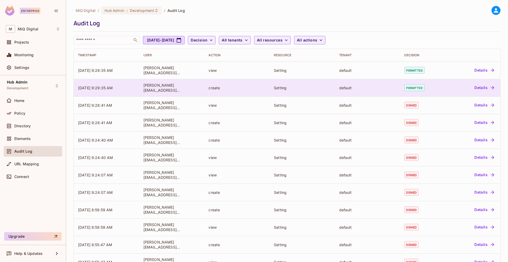
click at [472, 86] on button "Details" at bounding box center [484, 88] width 24 height 8
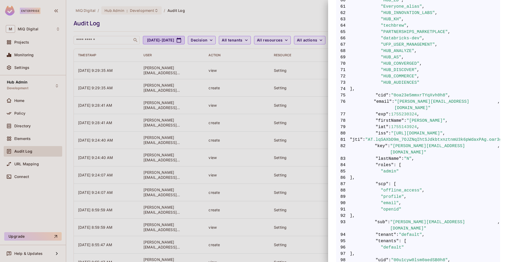
scroll to position [608, 0]
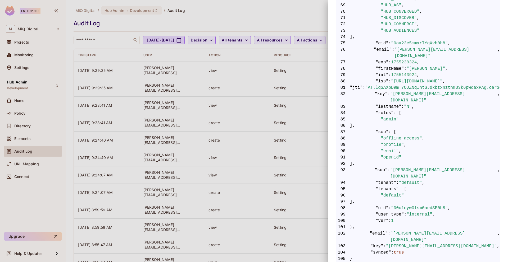
drag, startPoint x: 247, startPoint y: 82, endPoint x: 66, endPoint y: 101, distance: 182.1
click at [246, 82] on div at bounding box center [254, 131] width 508 height 262
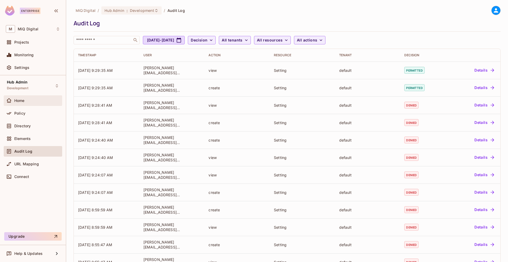
click at [21, 102] on span "Home" at bounding box center [19, 101] width 10 height 4
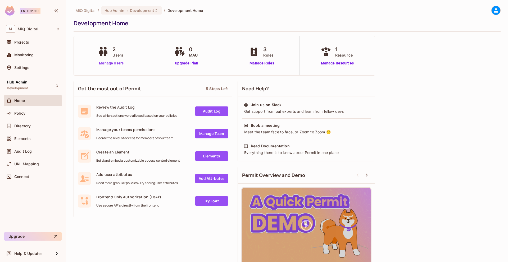
click at [108, 63] on link "Manage Users" at bounding box center [110, 64] width 29 height 6
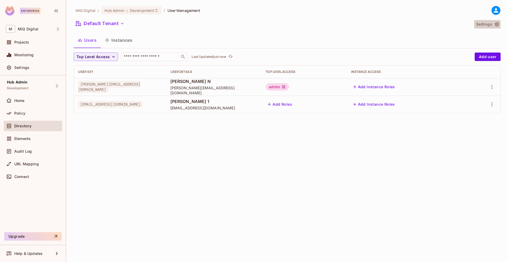
click at [491, 23] on button "Settings" at bounding box center [487, 24] width 26 height 8
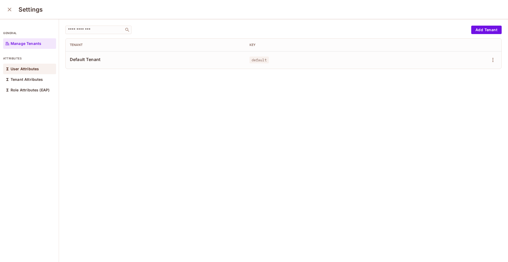
click at [21, 68] on p "User Attributes" at bounding box center [25, 69] width 28 height 4
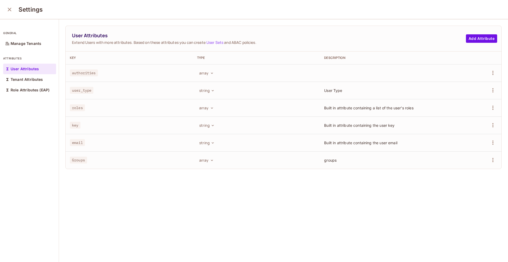
click at [218, 42] on link "User Sets" at bounding box center [214, 42] width 17 height 5
click at [489, 71] on icon "button" at bounding box center [492, 73] width 6 height 6
click at [478, 85] on li "Edit" at bounding box center [460, 85] width 49 height 12
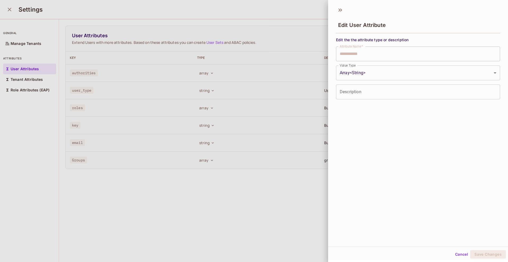
click at [209, 158] on div at bounding box center [254, 131] width 508 height 262
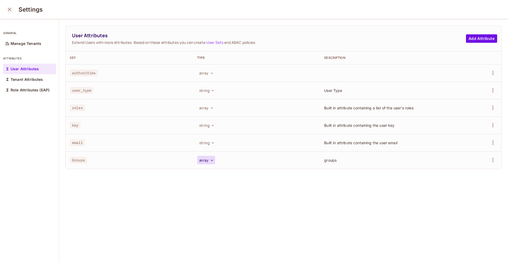
click at [206, 160] on button "array" at bounding box center [206, 160] width 18 height 8
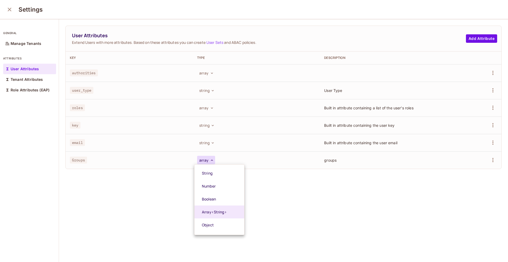
drag, startPoint x: 297, startPoint y: 173, endPoint x: 312, endPoint y: 167, distance: 16.2
click at [298, 173] on div at bounding box center [254, 131] width 508 height 262
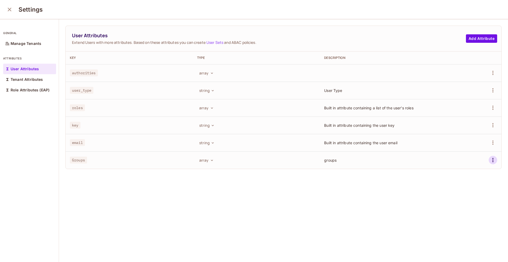
click at [489, 160] on icon "button" at bounding box center [492, 160] width 6 height 6
drag, startPoint x: 337, startPoint y: 195, endPoint x: 332, endPoint y: 195, distance: 4.5
click at [335, 196] on div at bounding box center [254, 131] width 508 height 262
click at [12, 13] on button "close" at bounding box center [9, 9] width 11 height 11
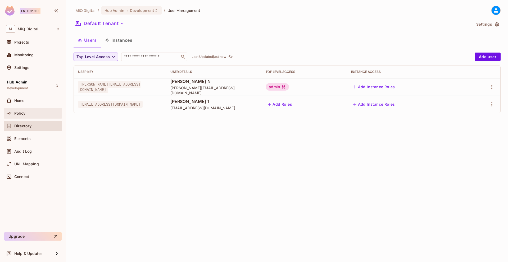
click at [32, 116] on div "Policy" at bounding box center [33, 113] width 58 height 11
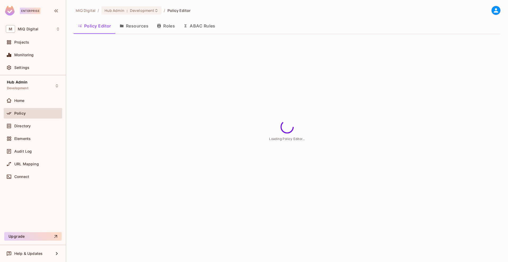
click at [160, 26] on icon "button" at bounding box center [158, 26] width 3 height 4
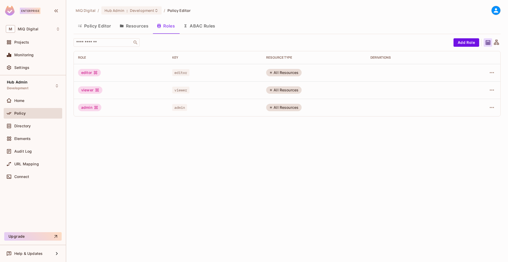
click at [213, 26] on button "ABAC Rules" at bounding box center [199, 25] width 40 height 13
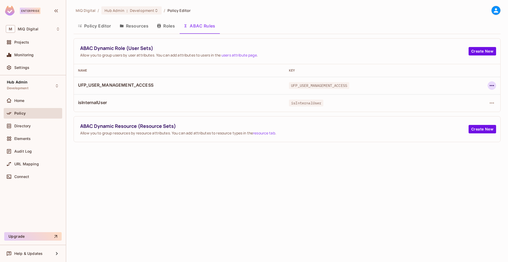
click at [495, 84] on button "button" at bounding box center [491, 85] width 8 height 8
click at [480, 101] on span "Edit Dynamic Role (User Set)" at bounding box center [455, 98] width 55 height 8
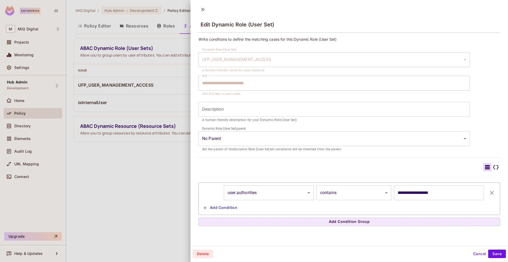
scroll to position [1, 0]
click at [344, 193] on body "**********" at bounding box center [254, 131] width 508 height 262
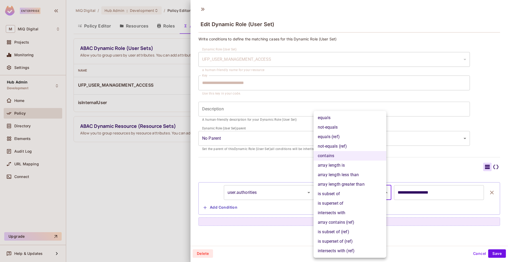
click at [332, 220] on li "array contains (ref)" at bounding box center [349, 223] width 73 height 10
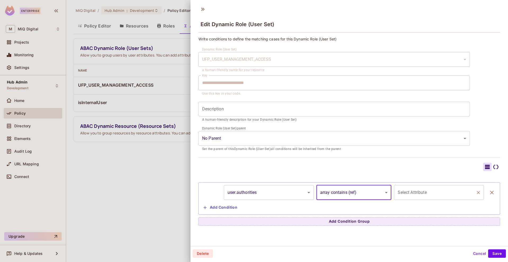
click at [419, 190] on input "Select Attribute" at bounding box center [434, 193] width 77 height 10
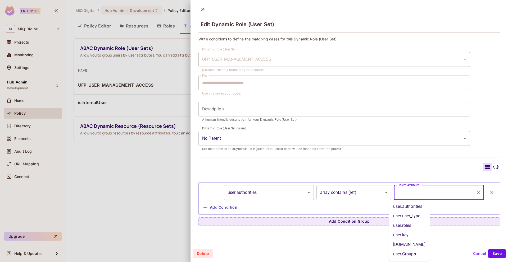
click at [329, 192] on body "**********" at bounding box center [254, 131] width 508 height 262
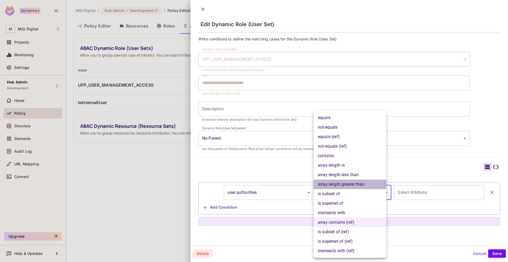
click at [328, 183] on li "array length greater than" at bounding box center [349, 185] width 73 height 10
type input "**********"
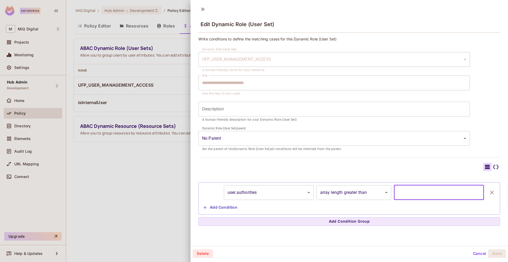
click at [417, 193] on input "*" at bounding box center [439, 192] width 90 height 15
type input "*"
click at [497, 253] on button "Save" at bounding box center [497, 254] width 18 height 8
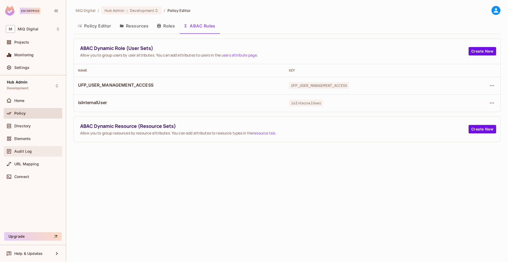
click at [19, 150] on span "Audit Log" at bounding box center [22, 151] width 17 height 4
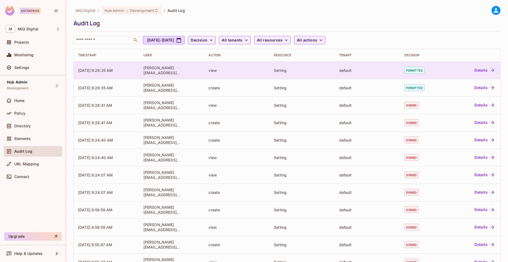
click at [473, 69] on button "Details" at bounding box center [484, 70] width 24 height 8
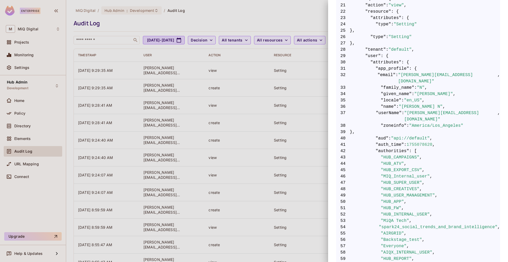
scroll to position [351, 0]
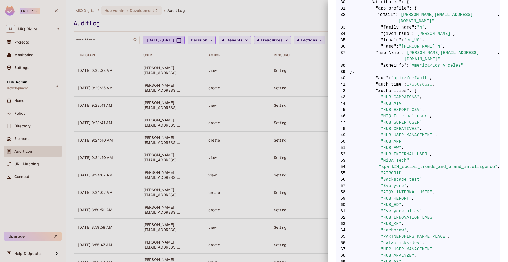
click at [384, 88] on span ""authorities"" at bounding box center [392, 91] width 34 height 6
copy span "authorities"
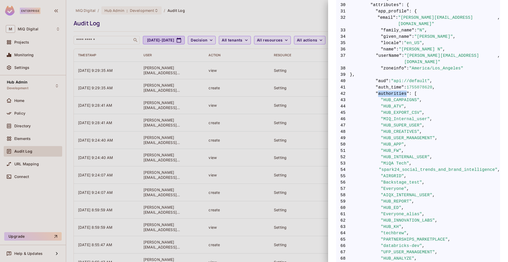
scroll to position [343, 0]
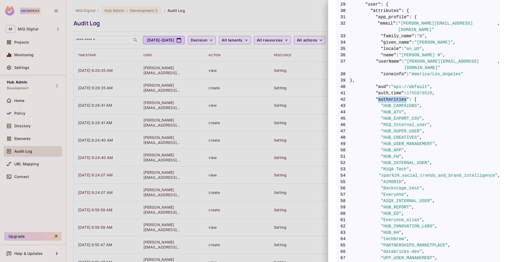
click at [390, 96] on span ""authorities"" at bounding box center [392, 99] width 34 height 6
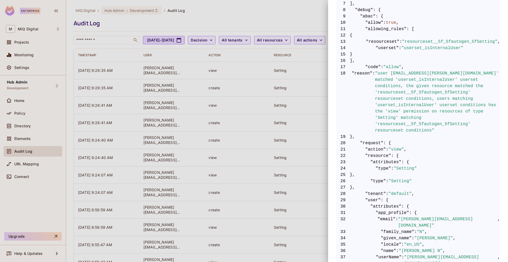
scroll to position [147, 0]
click at [23, 112] on div at bounding box center [254, 131] width 508 height 262
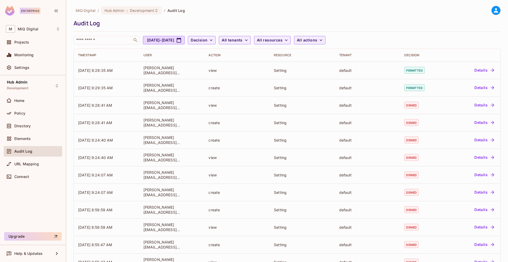
click at [23, 112] on span "Policy" at bounding box center [19, 113] width 11 height 4
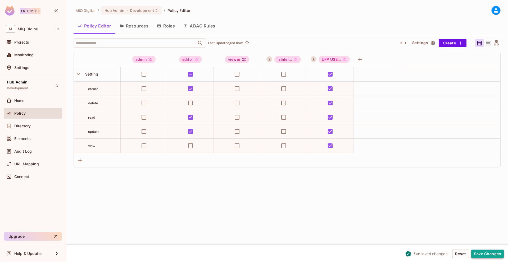
click at [484, 255] on button "Save Changes" at bounding box center [487, 254] width 33 height 8
click at [33, 150] on div "Audit Log" at bounding box center [37, 151] width 46 height 4
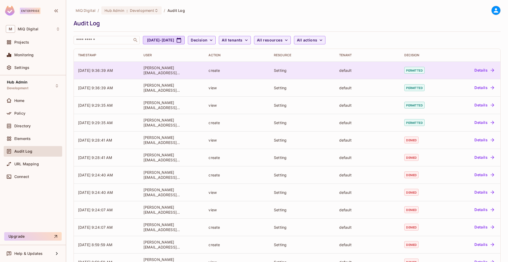
click at [473, 75] on td "Details" at bounding box center [473, 70] width 53 height 17
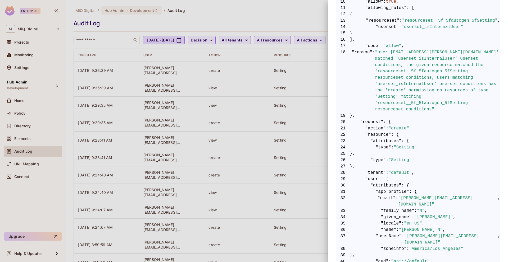
scroll to position [169, 0]
click at [238, 67] on div at bounding box center [254, 131] width 508 height 262
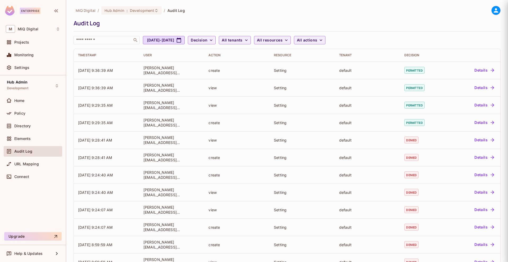
scroll to position [0, 0]
click at [30, 150] on span "Audit Log" at bounding box center [23, 151] width 18 height 4
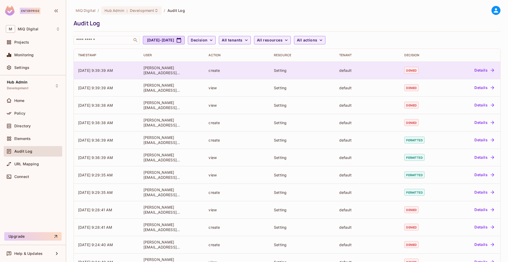
click at [477, 71] on button "Details" at bounding box center [484, 70] width 24 height 8
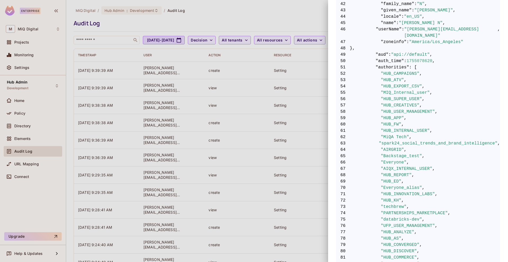
scroll to position [413, 0]
click at [438, 146] on span "64 "AIRGRID" ," at bounding box center [418, 149] width 164 height 6
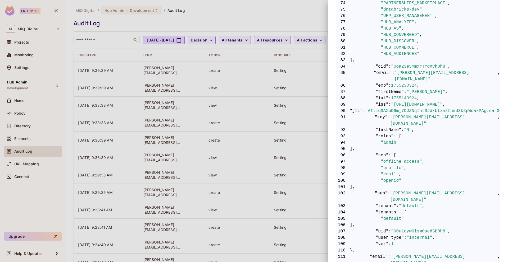
scroll to position [640, 0]
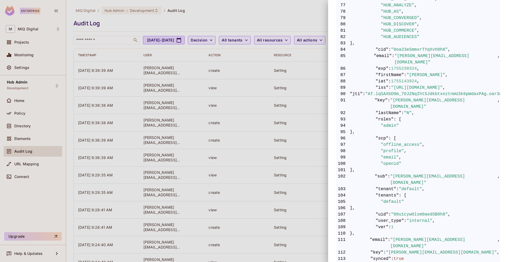
click at [381, 211] on span ""uid"" at bounding box center [381, 214] width 13 height 6
copy span "uid"
click at [269, 134] on div at bounding box center [254, 131] width 508 height 262
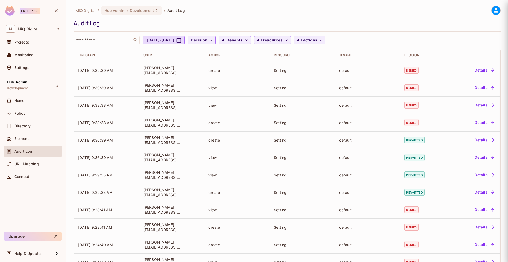
scroll to position [0, 0]
click at [41, 107] on div "Home" at bounding box center [33, 101] width 58 height 13
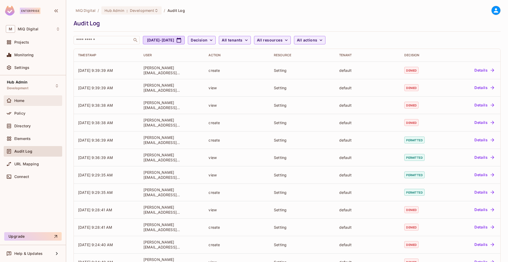
click at [40, 103] on div "Home" at bounding box center [33, 101] width 54 height 6
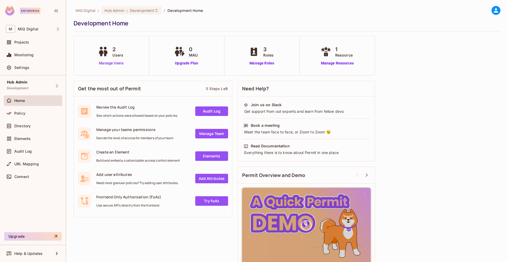
click at [112, 65] on link "Manage Users" at bounding box center [110, 64] width 29 height 6
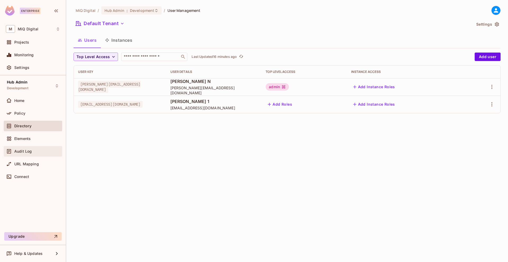
click at [29, 150] on span "Audit Log" at bounding box center [22, 151] width 17 height 4
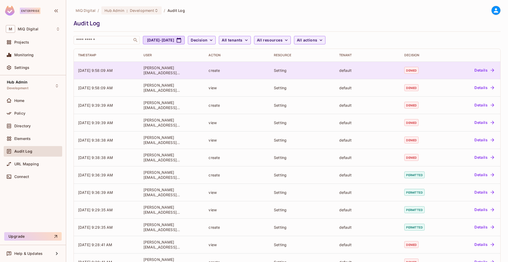
click at [482, 70] on button "Details" at bounding box center [484, 70] width 24 height 8
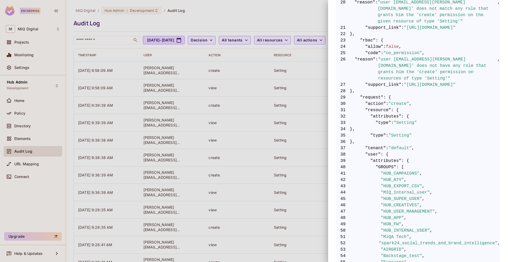
scroll to position [269, 0]
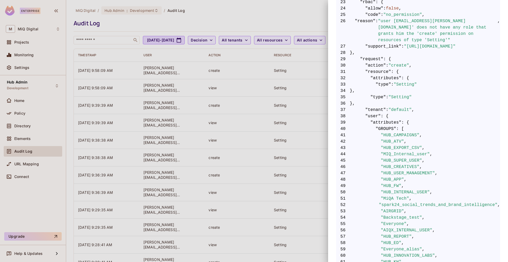
click at [386, 126] on span ""GROUPS"" at bounding box center [385, 129] width 21 height 6
copy span "GROUPS"
click at [24, 110] on div at bounding box center [254, 131] width 508 height 262
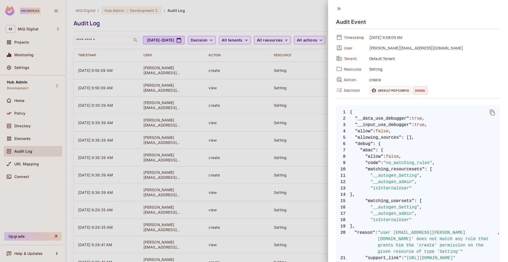
click at [24, 110] on div at bounding box center [254, 131] width 508 height 262
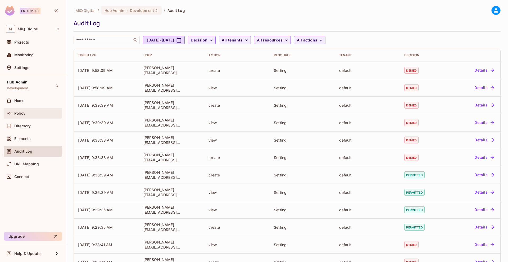
click at [24, 113] on span "Policy" at bounding box center [19, 113] width 11 height 4
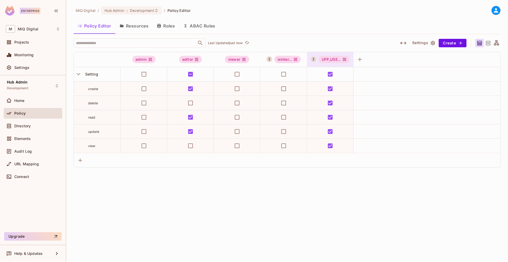
click at [343, 54] on div "UFP_USE..." at bounding box center [330, 59] width 47 height 15
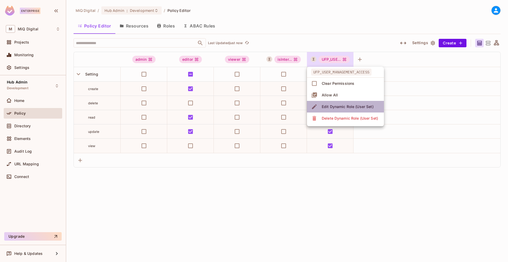
click at [334, 106] on div "Edit Dynamic Role (User Set)" at bounding box center [347, 106] width 52 height 5
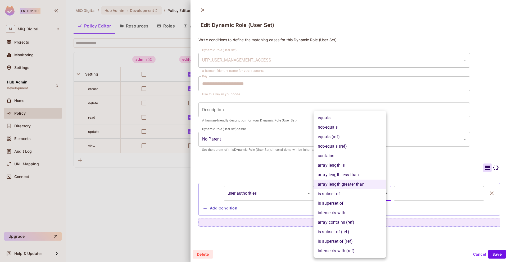
click at [352, 191] on body "**********" at bounding box center [254, 131] width 508 height 262
click at [343, 153] on li "contains" at bounding box center [349, 156] width 73 height 10
type input "**********"
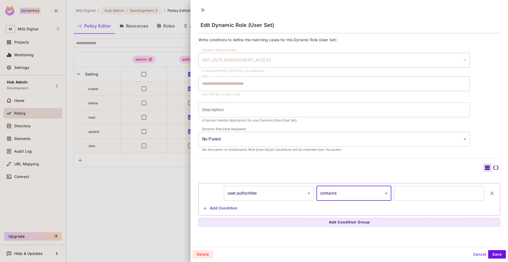
click at [269, 194] on body "**********" at bounding box center [254, 131] width 508 height 262
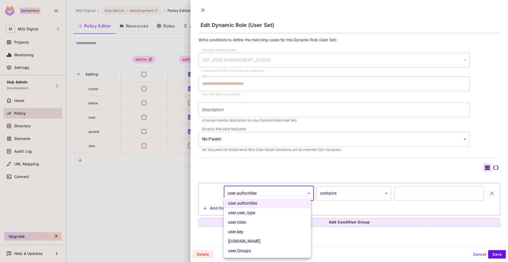
drag, startPoint x: 242, startPoint y: 252, endPoint x: 333, endPoint y: 213, distance: 99.0
click at [242, 251] on li "user.Groups" at bounding box center [267, 251] width 87 height 10
type input "**********"
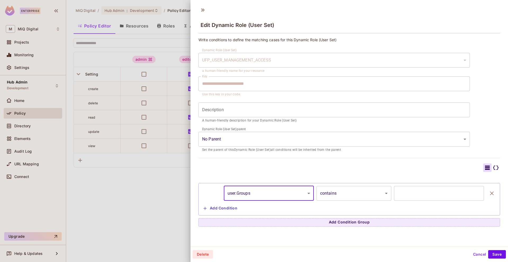
drag, startPoint x: 396, startPoint y: 188, endPoint x: 395, endPoint y: 191, distance: 2.8
click at [396, 189] on input "*" at bounding box center [439, 193] width 90 height 15
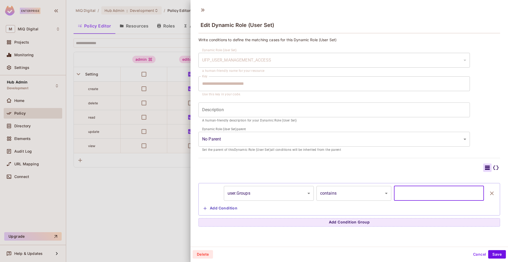
click at [395, 191] on input "*" at bounding box center [439, 193] width 90 height 15
paste input "*****"
type input "******"
click at [395, 191] on input "******" at bounding box center [439, 193] width 90 height 15
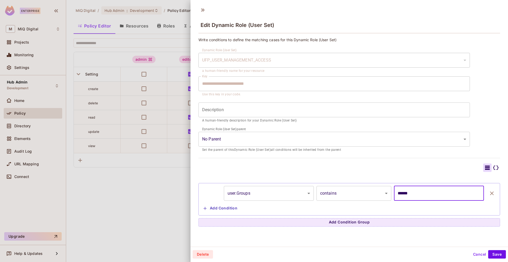
click at [396, 191] on input "******" at bounding box center [439, 193] width 90 height 15
paste input "**********"
type input "**********"
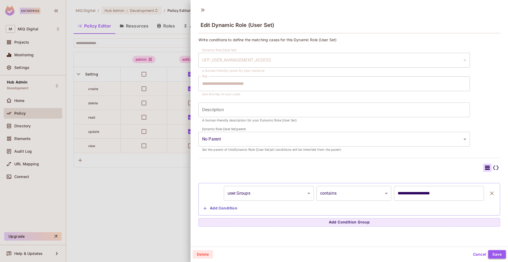
click at [490, 252] on button "Save" at bounding box center [497, 254] width 18 height 8
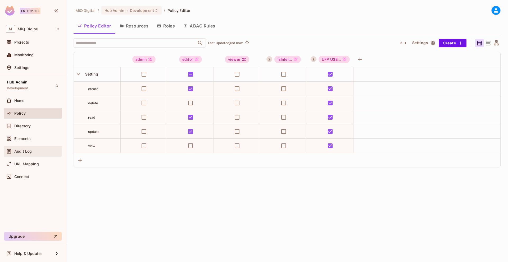
click at [29, 149] on div "Audit Log" at bounding box center [33, 151] width 54 height 6
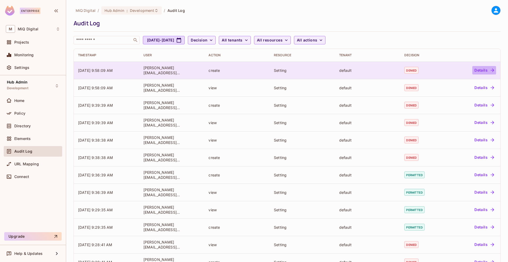
click at [477, 72] on button "Details" at bounding box center [484, 70] width 24 height 8
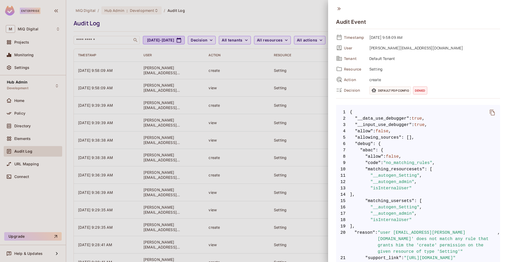
click at [300, 10] on div at bounding box center [254, 131] width 508 height 262
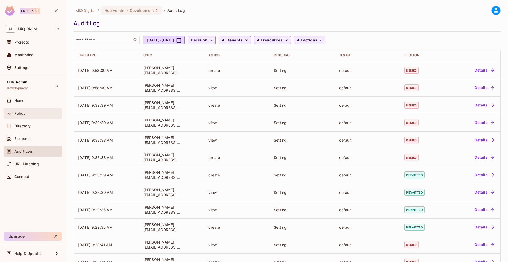
click at [20, 112] on span "Policy" at bounding box center [19, 113] width 11 height 4
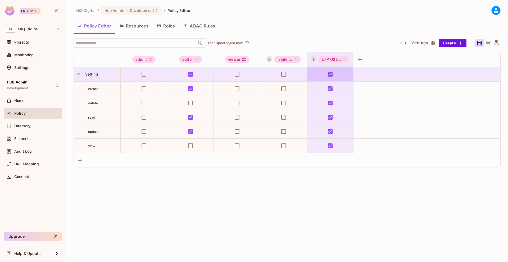
click at [344, 59] on icon "UFP_USER_MANAGEMENT_ACCESS" at bounding box center [344, 59] width 3 height 3
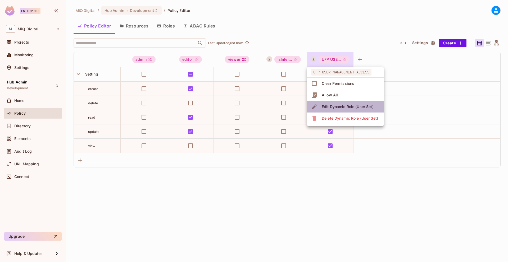
click at [339, 106] on div "Edit Dynamic Role (User Set)" at bounding box center [347, 106] width 52 height 5
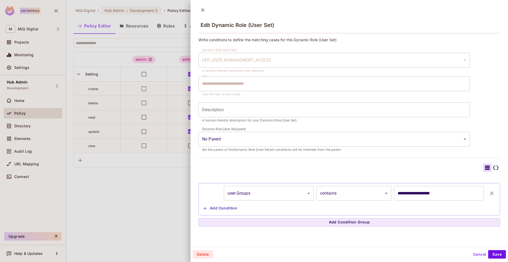
click at [366, 193] on body "**********" at bounding box center [254, 131] width 508 height 262
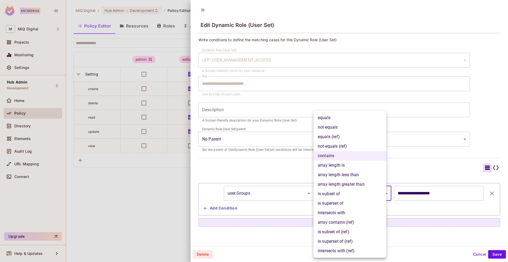
click at [336, 204] on li "is superset of" at bounding box center [349, 204] width 73 height 10
type input "**********"
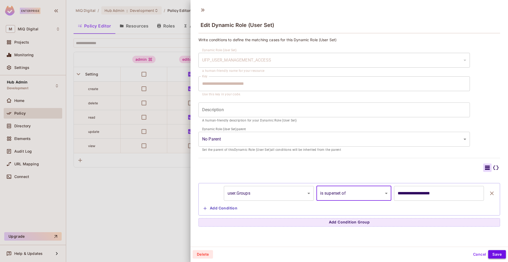
click at [488, 252] on button "Save" at bounding box center [497, 254] width 18 height 8
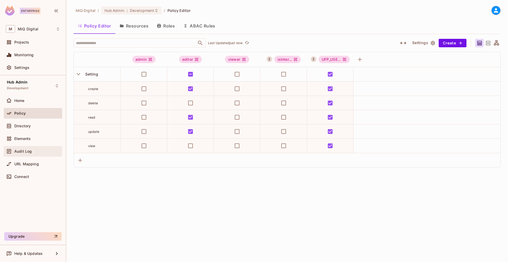
click at [25, 151] on span "Audit Log" at bounding box center [22, 151] width 17 height 4
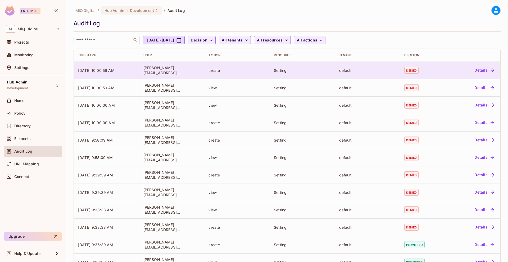
click at [484, 73] on button "Details" at bounding box center [484, 70] width 24 height 8
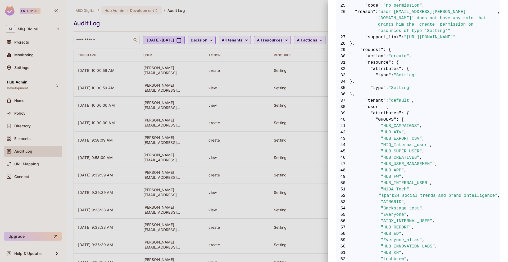
scroll to position [16, 0]
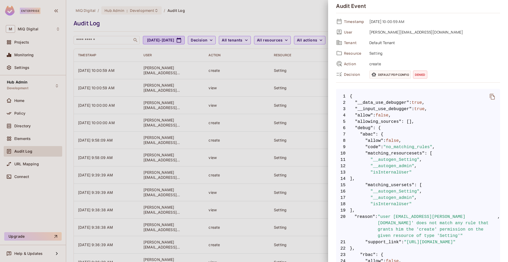
click at [269, 18] on div at bounding box center [254, 131] width 508 height 262
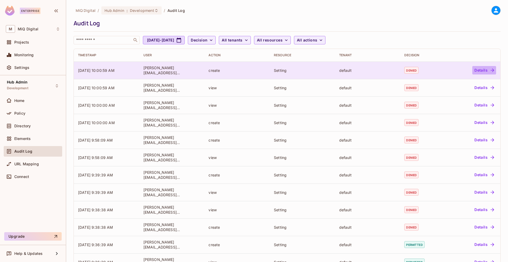
click at [480, 70] on button "Details" at bounding box center [484, 70] width 24 height 8
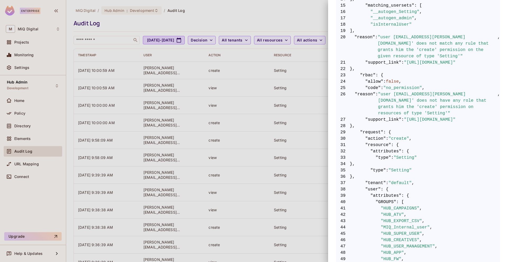
scroll to position [200, 0]
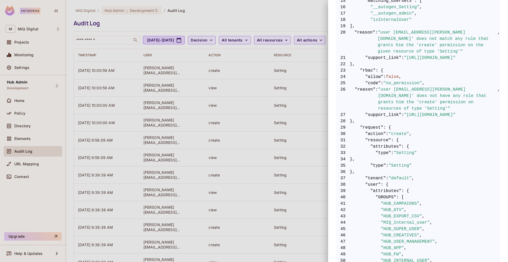
click at [292, 88] on div at bounding box center [254, 131] width 508 height 262
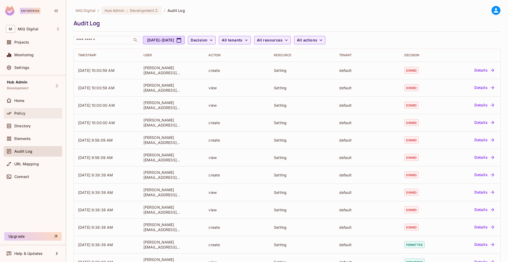
click at [37, 115] on div "Policy" at bounding box center [37, 113] width 46 height 4
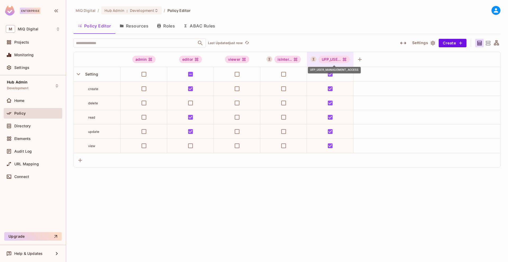
click at [347, 59] on div "UFP_USE..." at bounding box center [333, 59] width 31 height 7
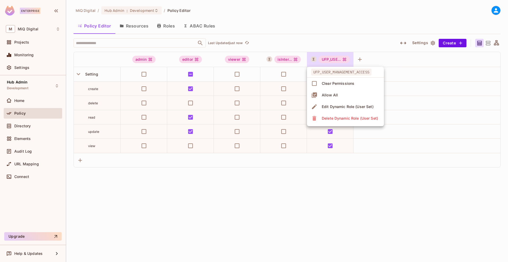
click at [344, 106] on div "Edit Dynamic Role (User Set)" at bounding box center [347, 106] width 52 height 5
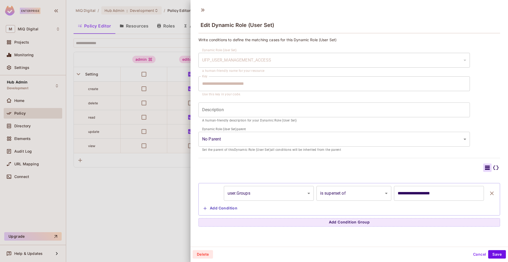
scroll to position [1, 0]
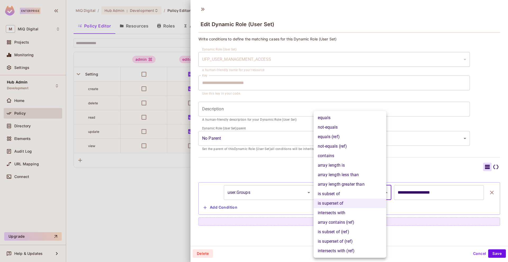
click at [340, 196] on body "**********" at bounding box center [254, 131] width 508 height 262
click at [343, 152] on li "contains" at bounding box center [349, 156] width 73 height 10
type input "**********"
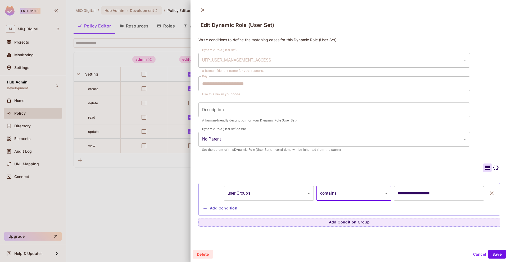
scroll to position [0, 0]
click at [492, 254] on button "Save" at bounding box center [497, 254] width 18 height 8
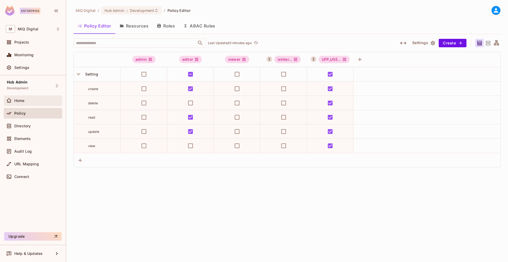
click at [35, 104] on div "Home" at bounding box center [33, 100] width 58 height 11
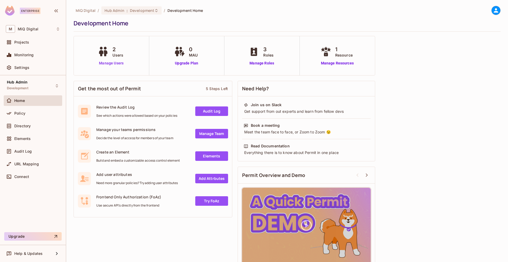
click at [107, 62] on link "Manage Users" at bounding box center [110, 64] width 29 height 6
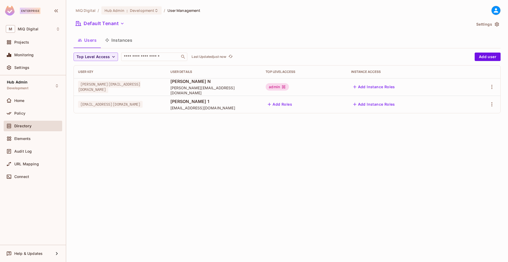
click at [496, 26] on icon "button" at bounding box center [496, 24] width 5 height 5
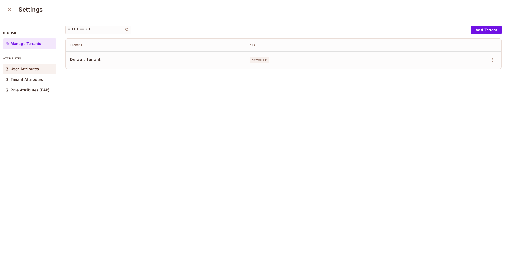
click at [21, 70] on p "User Attributes" at bounding box center [25, 69] width 28 height 4
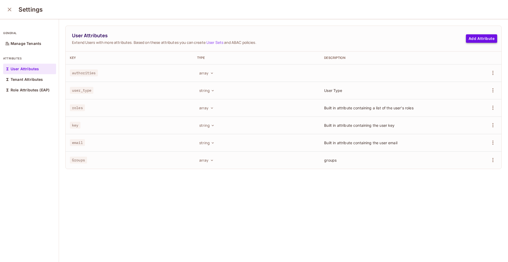
click at [475, 36] on button "Add Attribute" at bounding box center [481, 38] width 31 height 8
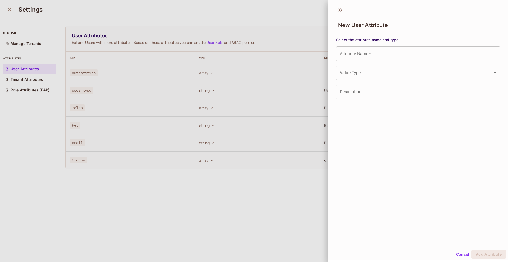
click at [365, 59] on input "Attribute Name   *" at bounding box center [418, 54] width 164 height 15
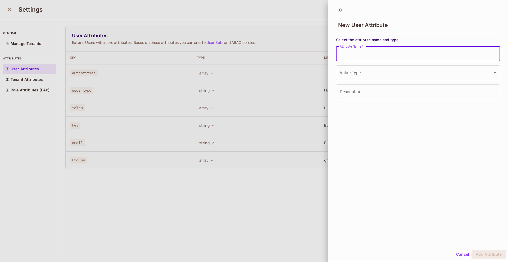
paste input "***"
type input "***"
click at [356, 75] on body "Enterprise M MiQ Digital Projects Monitoring Settings Hub Admin Development Hom…" at bounding box center [254, 131] width 508 height 262
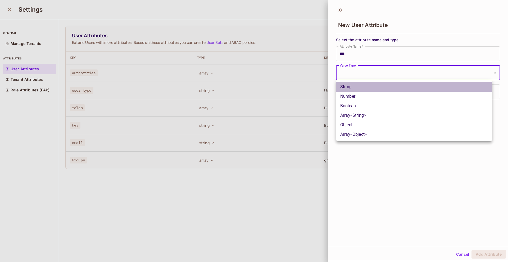
click at [355, 86] on li "String" at bounding box center [414, 87] width 156 height 10
type input "******"
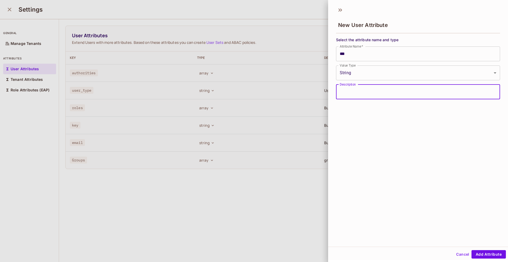
click at [357, 91] on input "Description" at bounding box center [418, 92] width 164 height 15
type input "*******"
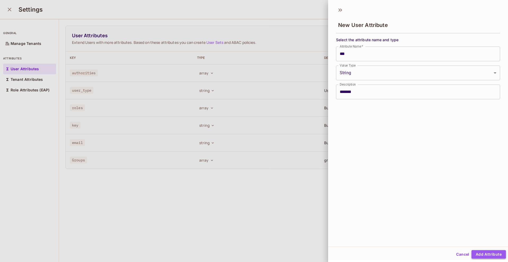
click at [482, 254] on button "Add Attribute" at bounding box center [488, 254] width 34 height 8
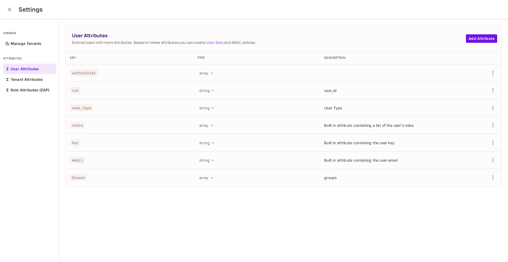
click at [103, 96] on td "uid" at bounding box center [129, 90] width 127 height 17
click at [489, 73] on icon "button" at bounding box center [492, 73] width 6 height 6
click at [467, 98] on div "Delete Attribute" at bounding box center [464, 96] width 29 height 5
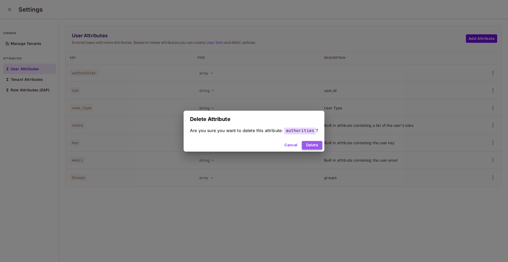
click at [315, 145] on button "Delete" at bounding box center [312, 145] width 20 height 8
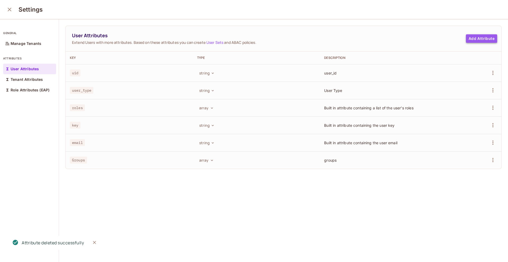
click at [471, 38] on button "Add Attribute" at bounding box center [481, 38] width 31 height 8
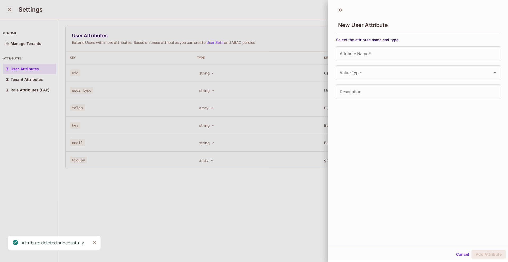
click at [389, 59] on input "Attribute Name   *" at bounding box center [418, 54] width 164 height 15
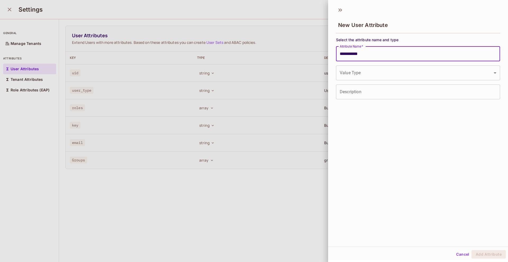
type input "**********"
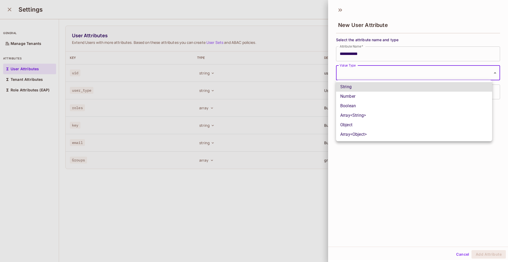
click at [394, 70] on body "**********" at bounding box center [254, 131] width 508 height 262
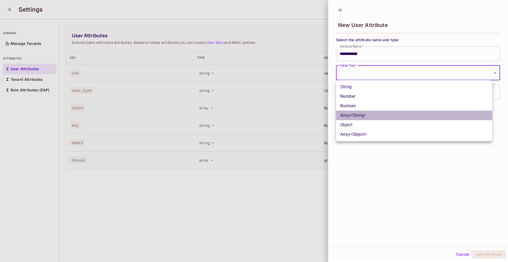
click at [364, 113] on li "Array<String>" at bounding box center [414, 116] width 156 height 10
type input "*****"
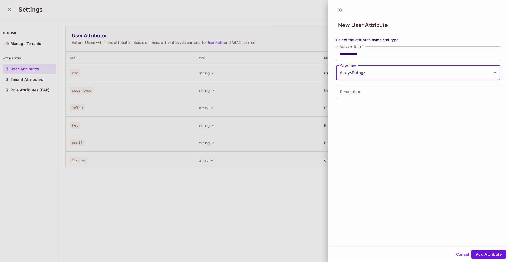
click at [371, 91] on input "Description" at bounding box center [418, 92] width 164 height 15
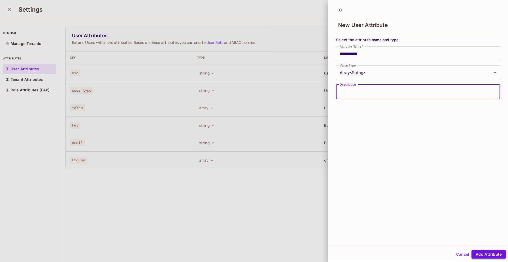
click at [484, 255] on button "Add Attribute" at bounding box center [488, 254] width 34 height 8
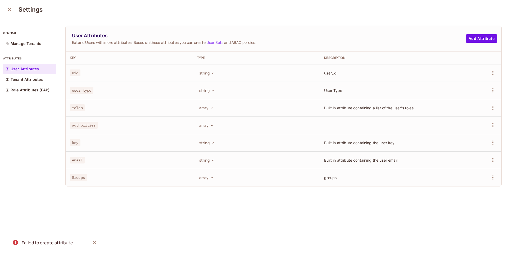
click at [25, 242] on div "Failed to create attribute" at bounding box center [47, 243] width 51 height 7
drag, startPoint x: 25, startPoint y: 242, endPoint x: 122, endPoint y: 188, distance: 111.2
click at [25, 242] on div "Failed to create attribute" at bounding box center [47, 243] width 51 height 7
click at [77, 71] on span "uid" at bounding box center [75, 73] width 11 height 7
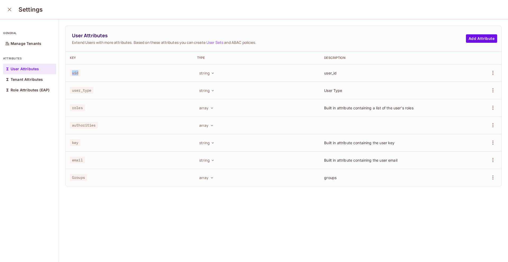
copy span "uid"
click at [12, 10] on icon "close" at bounding box center [9, 9] width 6 height 6
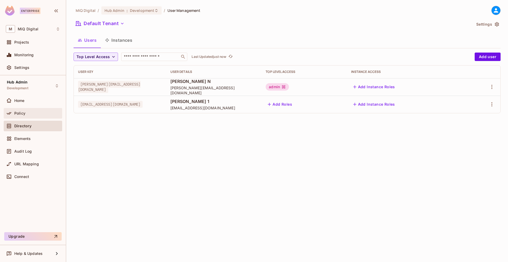
click at [26, 114] on div "Policy" at bounding box center [37, 113] width 46 height 4
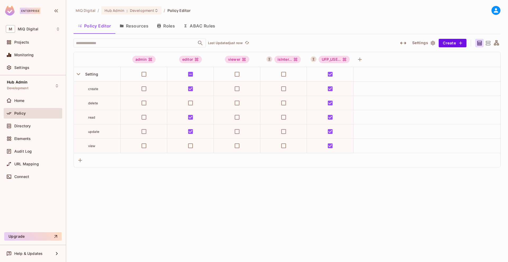
click at [208, 29] on button "ABAC Rules" at bounding box center [199, 25] width 40 height 13
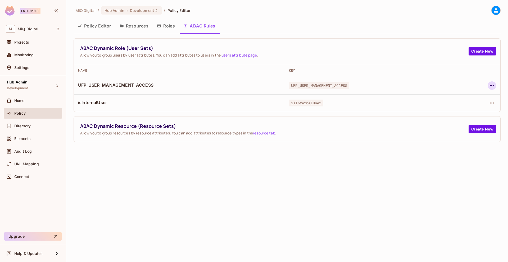
click at [488, 84] on icon "button" at bounding box center [491, 85] width 6 height 6
click at [466, 95] on div "Edit Dynamic Role (User Set)" at bounding box center [455, 97] width 52 height 5
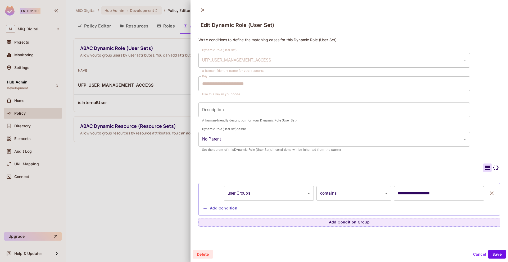
click at [270, 192] on body "**********" at bounding box center [254, 131] width 508 height 262
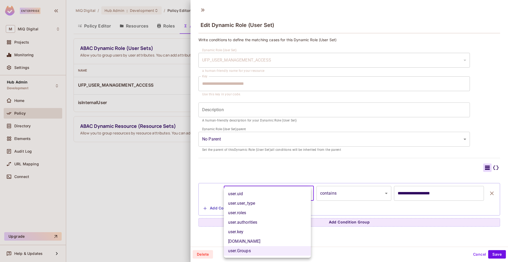
click at [260, 192] on body "**********" at bounding box center [254, 131] width 508 height 262
click at [253, 195] on li "user.uid" at bounding box center [267, 194] width 87 height 10
type input "********"
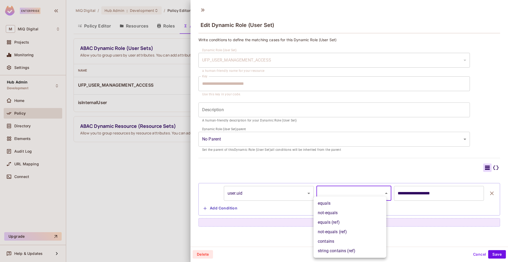
click at [364, 194] on body "**********" at bounding box center [254, 131] width 508 height 262
click at [348, 203] on li "equals" at bounding box center [349, 204] width 73 height 10
type input "******"
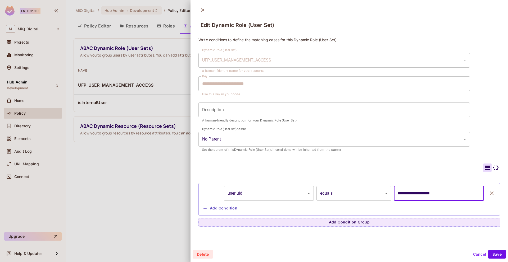
click at [412, 195] on input "**********" at bounding box center [439, 193] width 90 height 15
click at [434, 196] on input "text" at bounding box center [439, 193] width 90 height 15
paste input "**********"
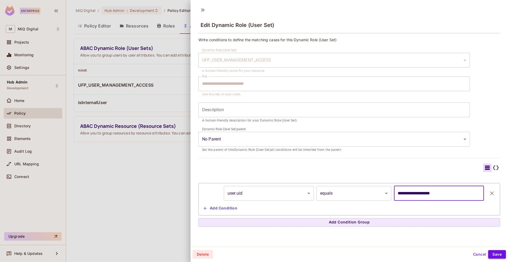
type input "**********"
click at [492, 255] on button "Save" at bounding box center [497, 254] width 18 height 8
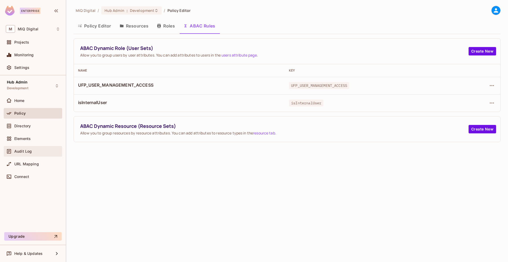
click at [23, 153] on span "Audit Log" at bounding box center [22, 151] width 17 height 4
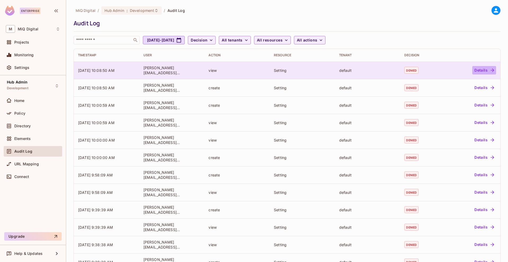
click at [481, 70] on button "Details" at bounding box center [484, 70] width 24 height 8
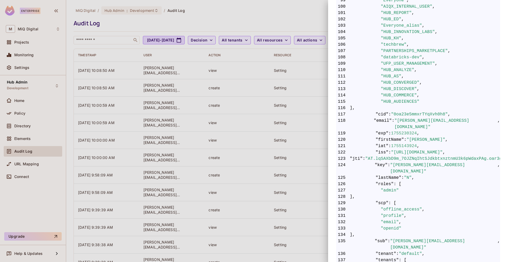
scroll to position [849, 0]
